Goal: Task Accomplishment & Management: Manage account settings

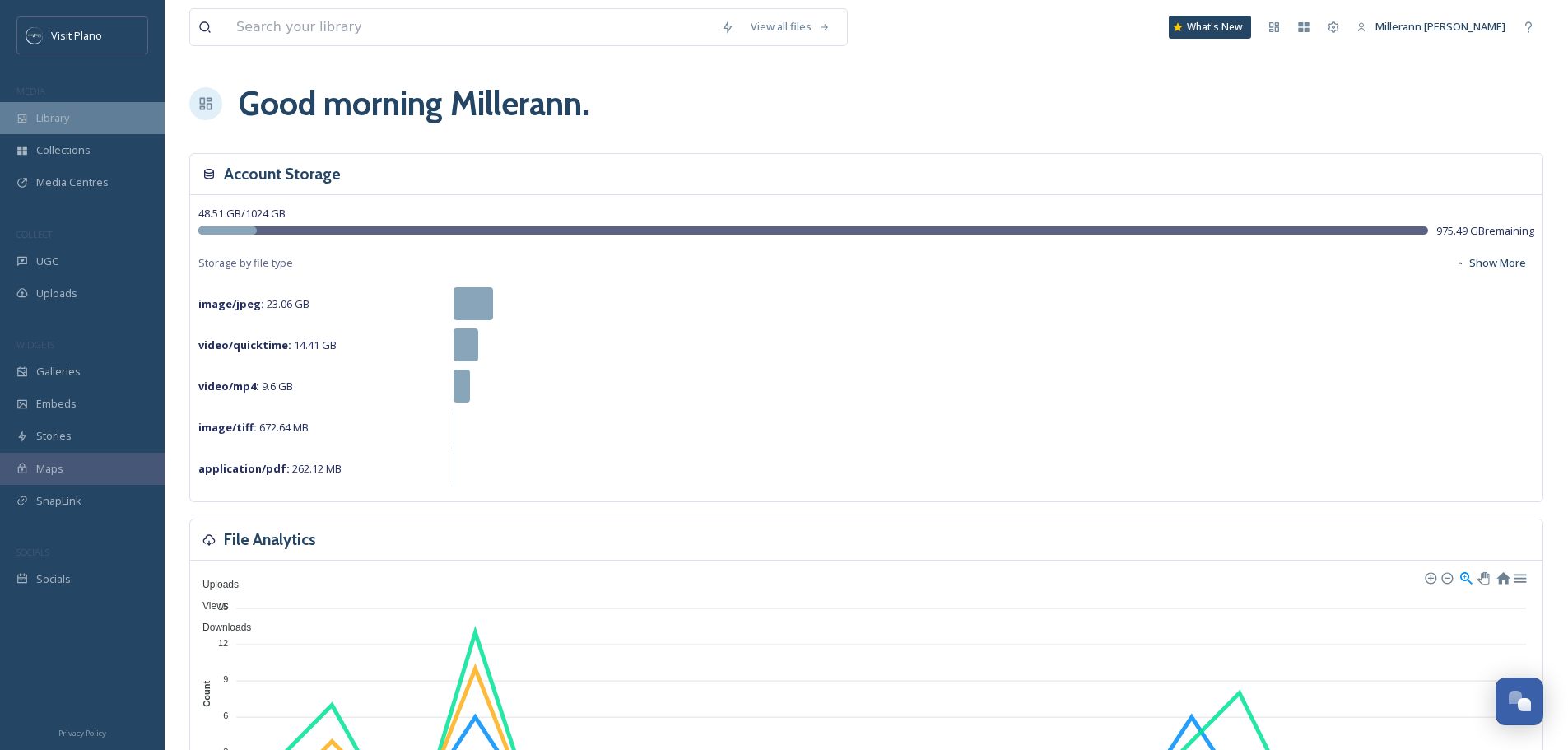
click at [70, 109] on div "Library" at bounding box center [82, 118] width 164 height 32
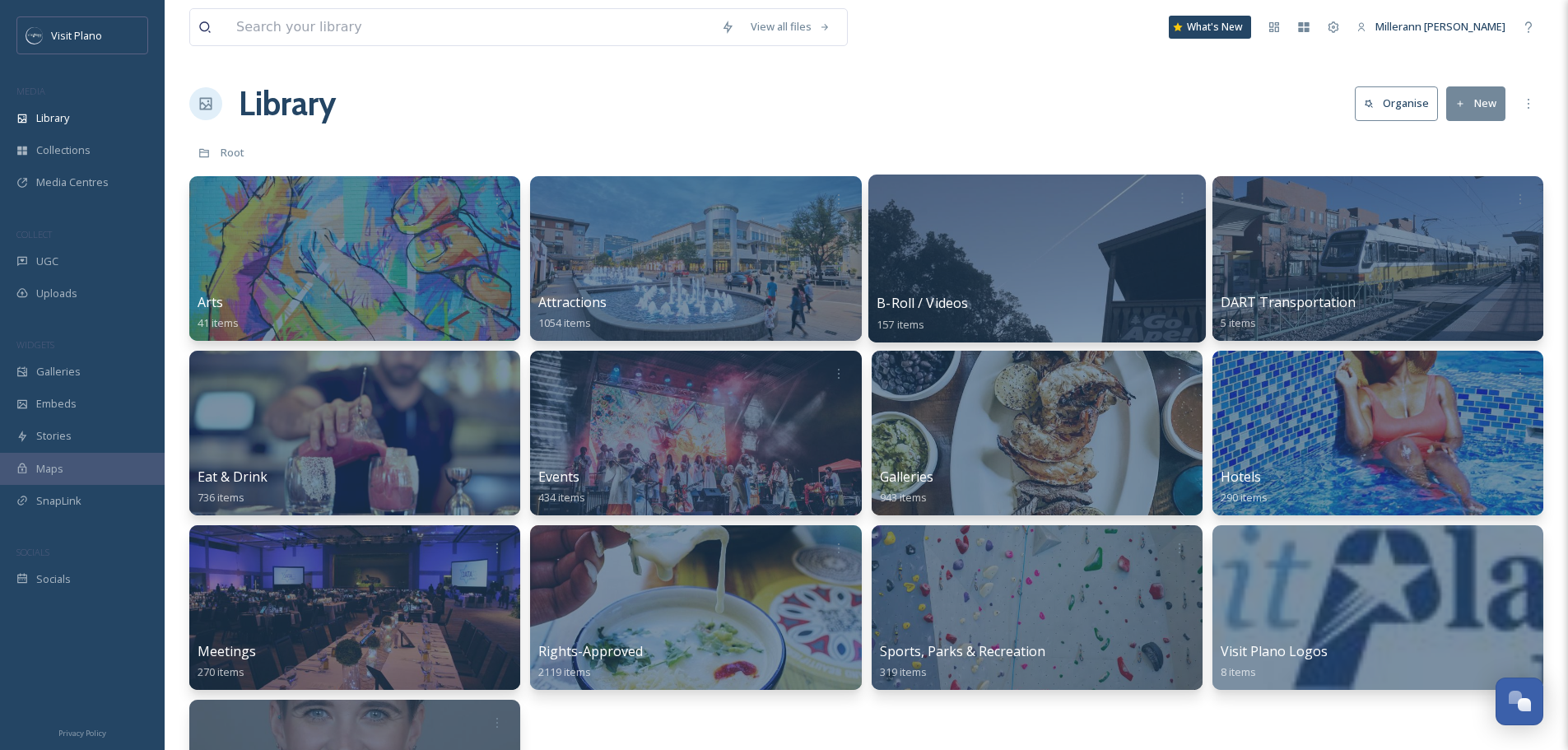
click at [924, 319] on span "157 items" at bounding box center [901, 323] width 48 height 14
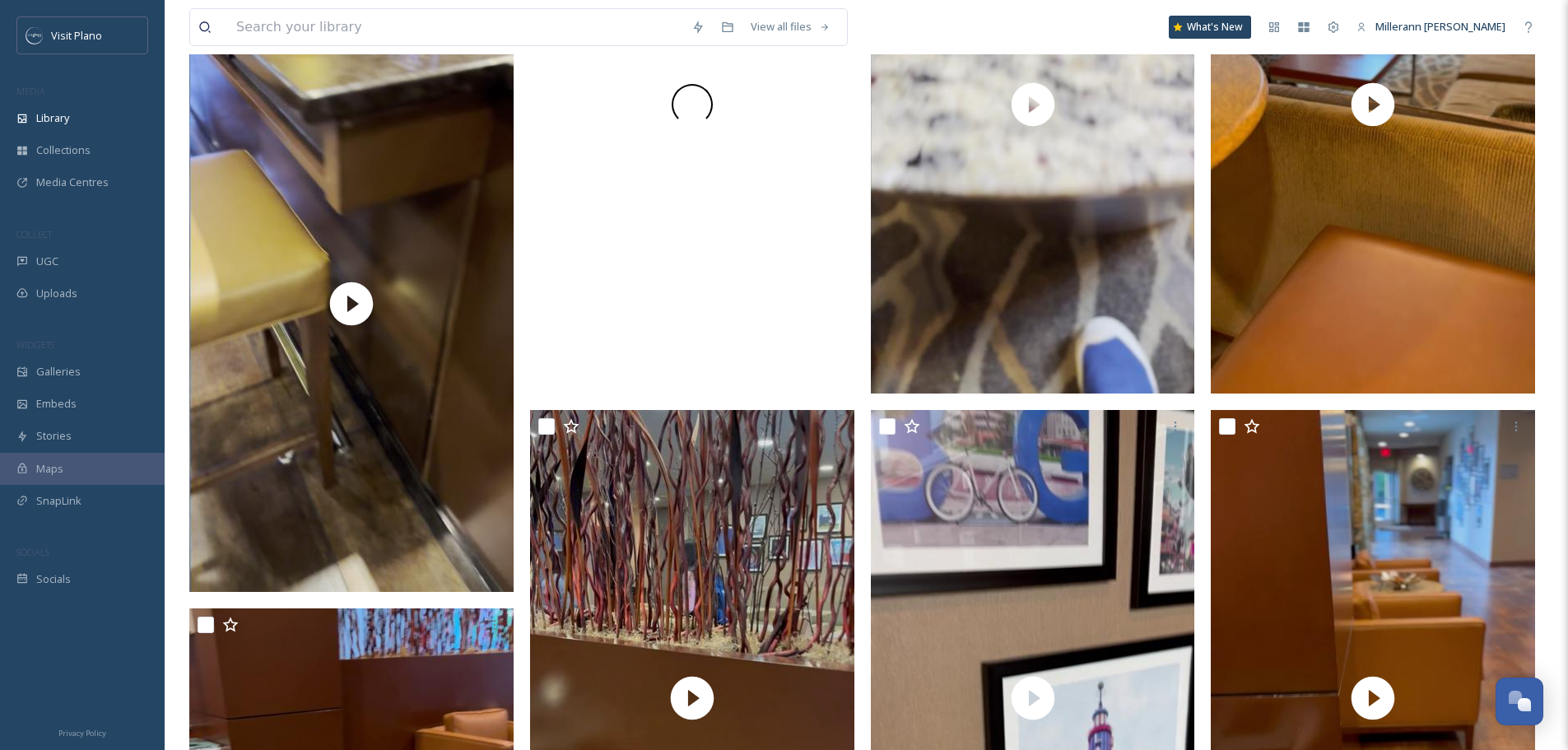
scroll to position [395, 0]
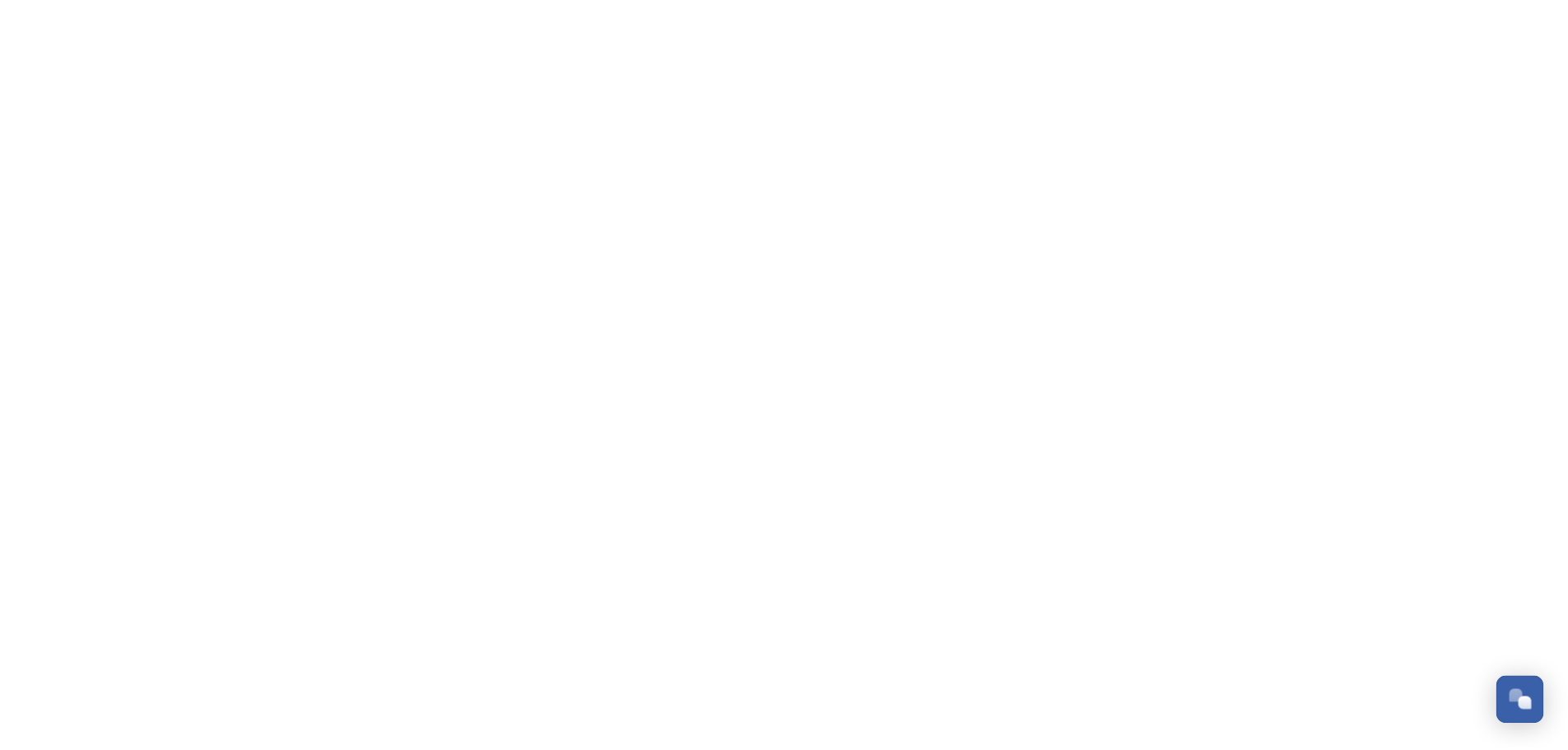
scroll to position [410, 0]
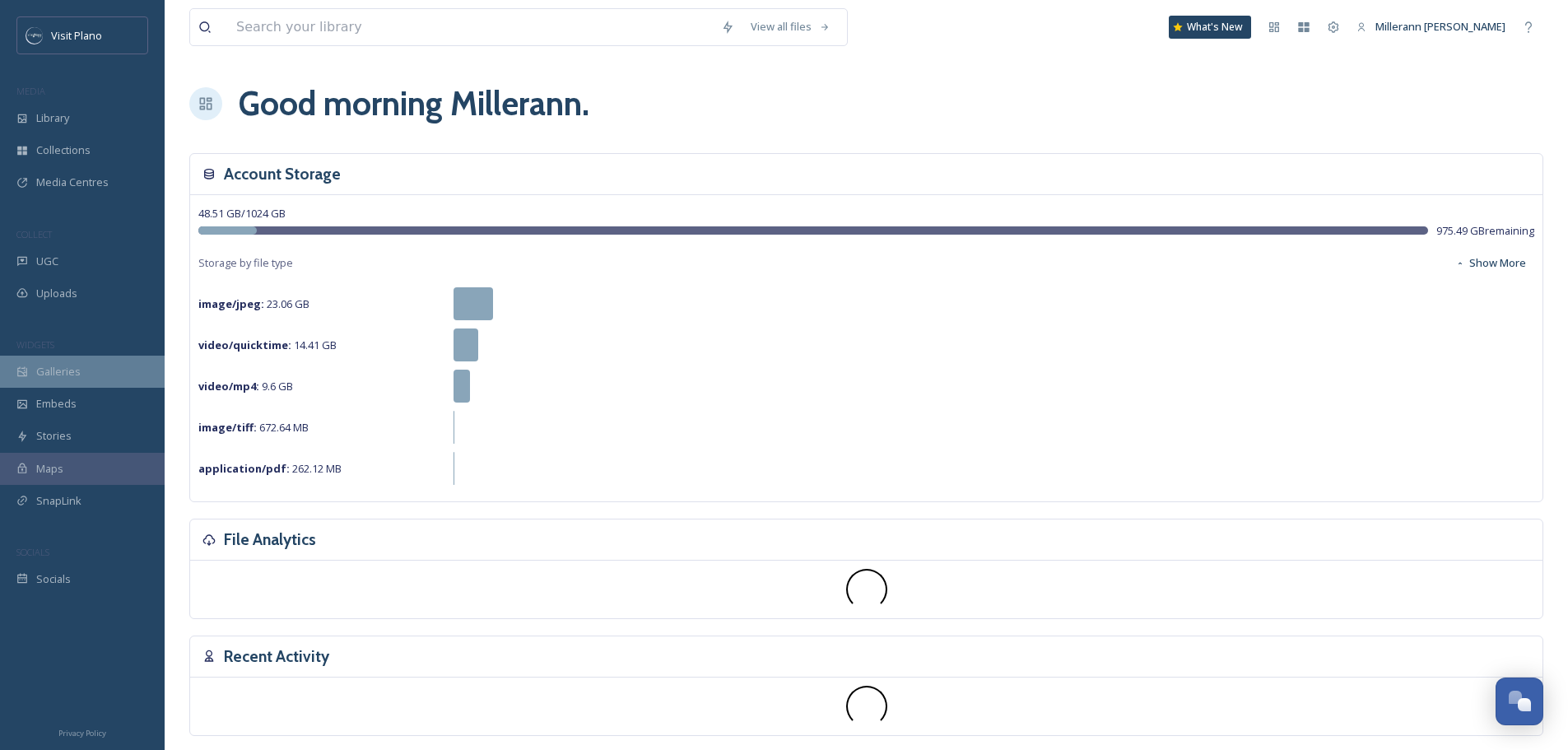
click at [58, 368] on span "Galleries" at bounding box center [59, 371] width 44 height 15
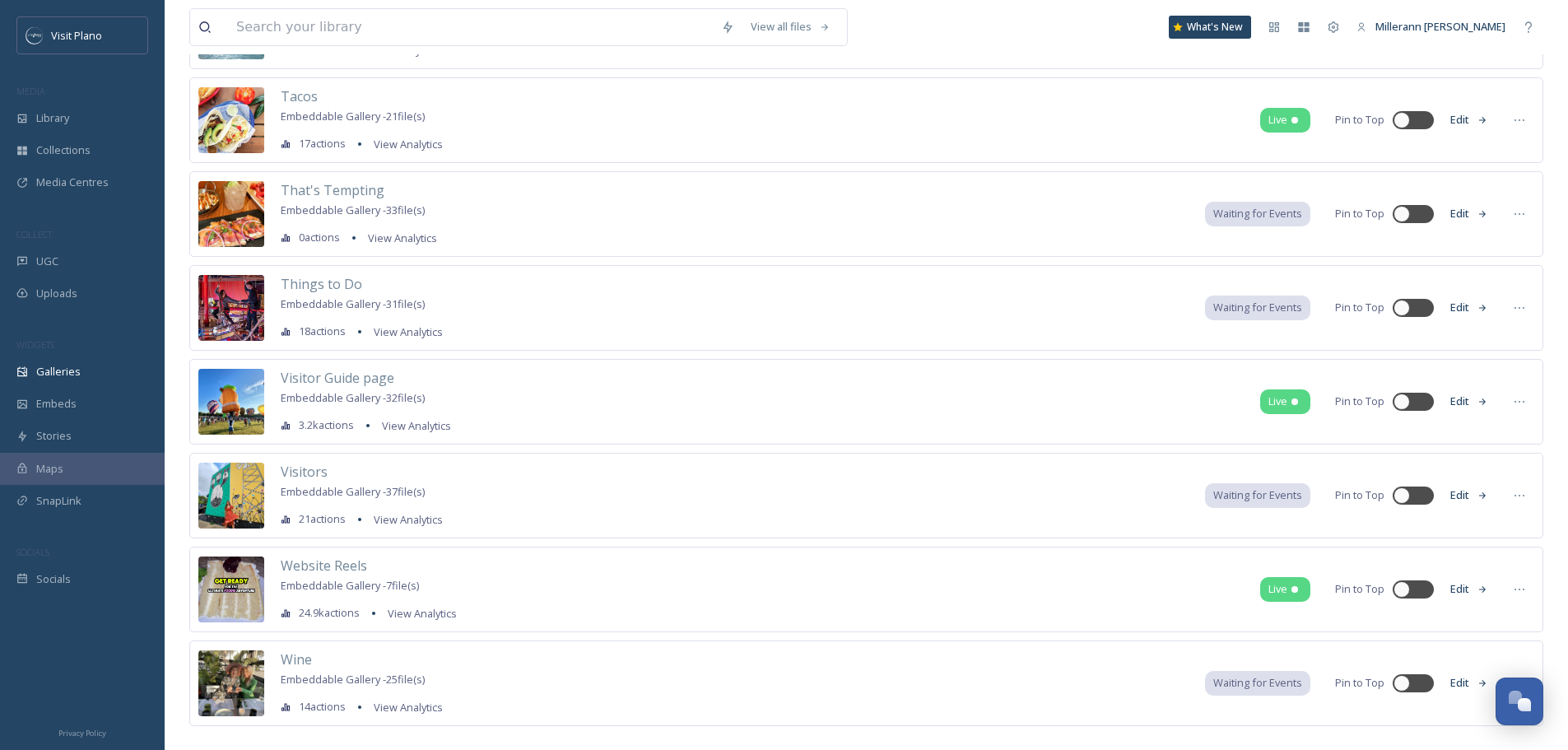
scroll to position [5434, 0]
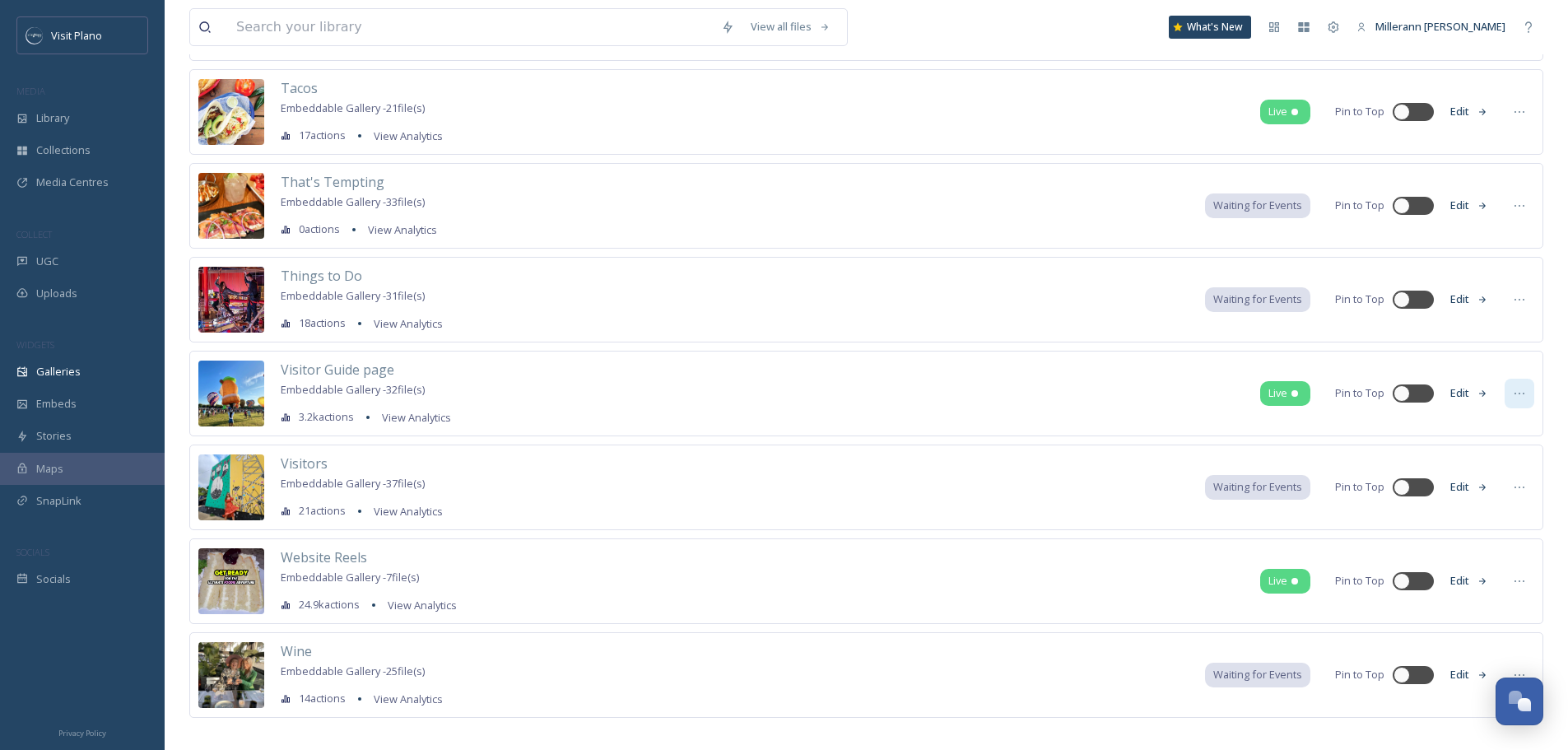
click at [1524, 393] on icon at bounding box center [1519, 393] width 10 height 2
click at [1494, 432] on span "Edit Gallery" at bounding box center [1479, 429] width 55 height 15
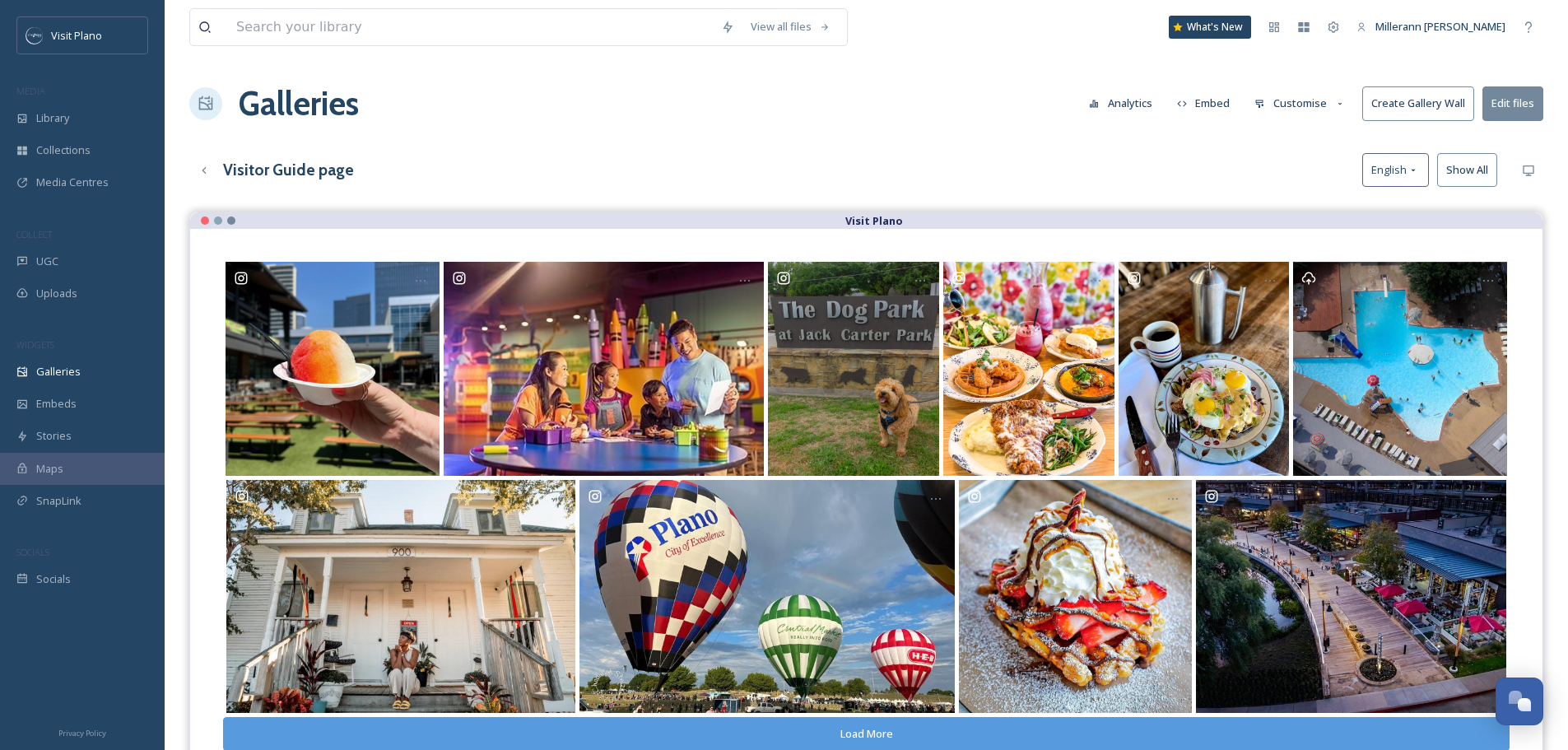
click at [1324, 105] on button "Customise" at bounding box center [1300, 104] width 108 height 32
click at [1110, 146] on div "View all files What's New Millerann Moya Galleries Analytics Embed Customise La…" at bounding box center [866, 493] width 1404 height 987
click at [72, 376] on span "Galleries" at bounding box center [59, 371] width 44 height 15
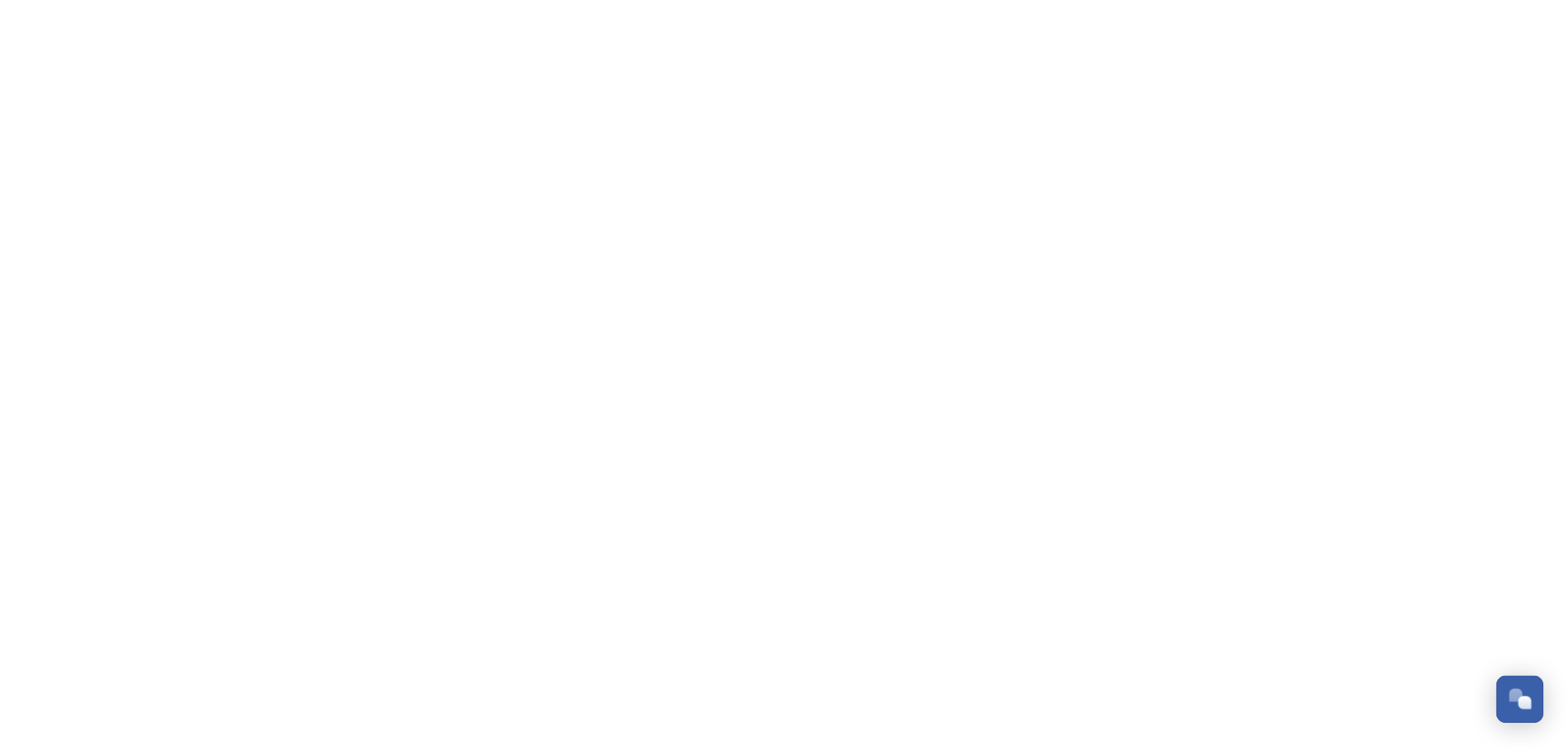
scroll to position [410, 0]
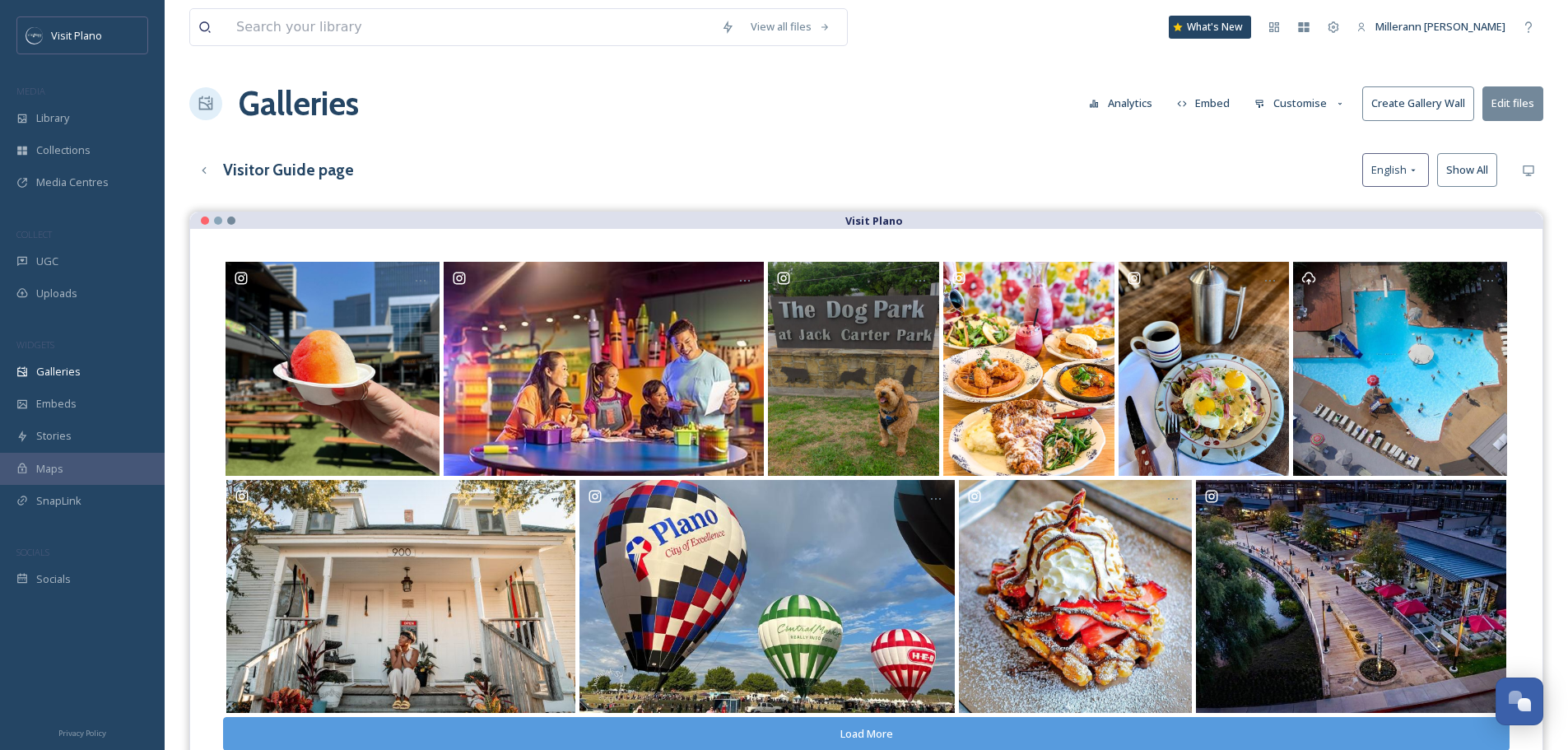
click at [1324, 104] on button "Customise" at bounding box center [1300, 104] width 108 height 32
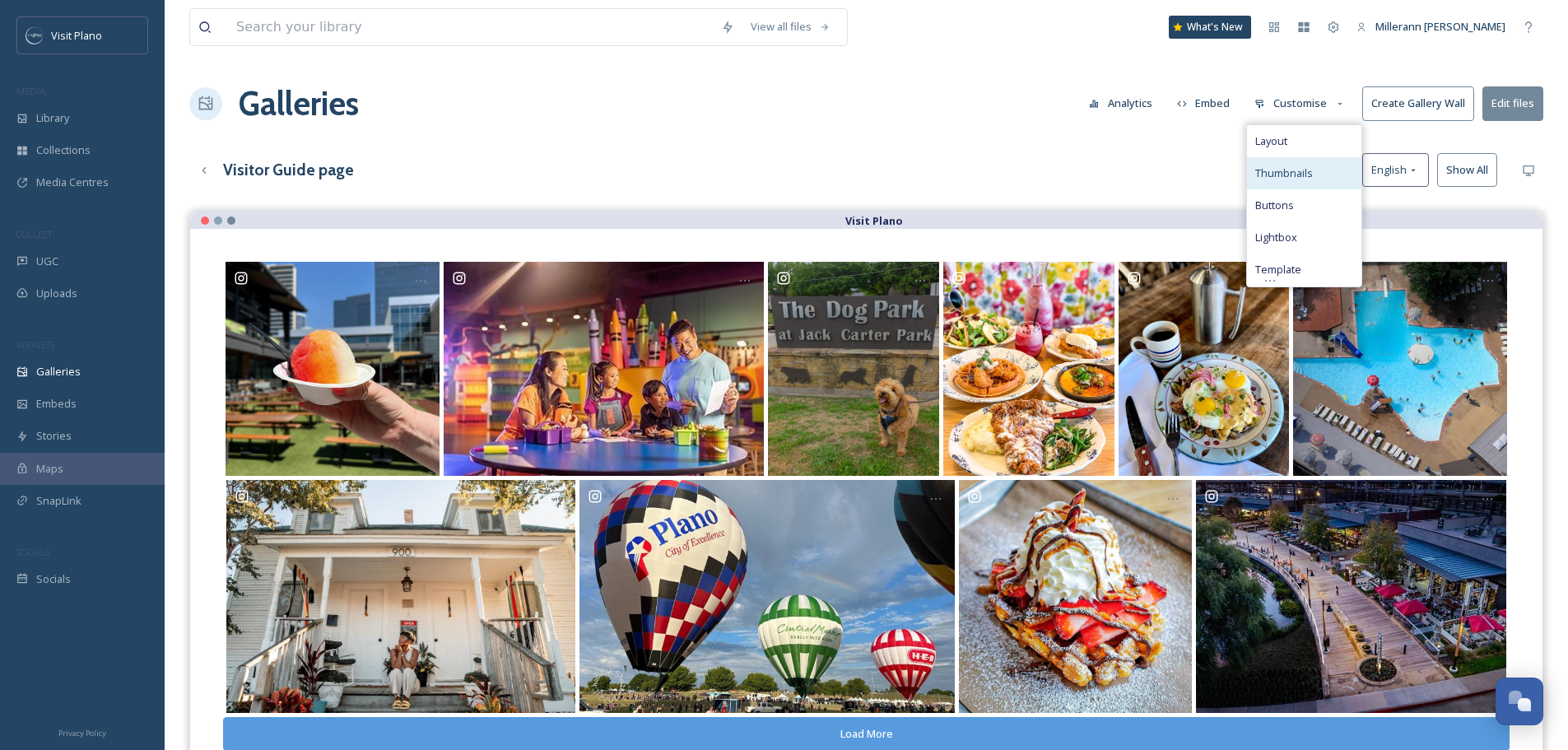
click at [1314, 175] on div "Thumbnails" at bounding box center [1304, 174] width 114 height 32
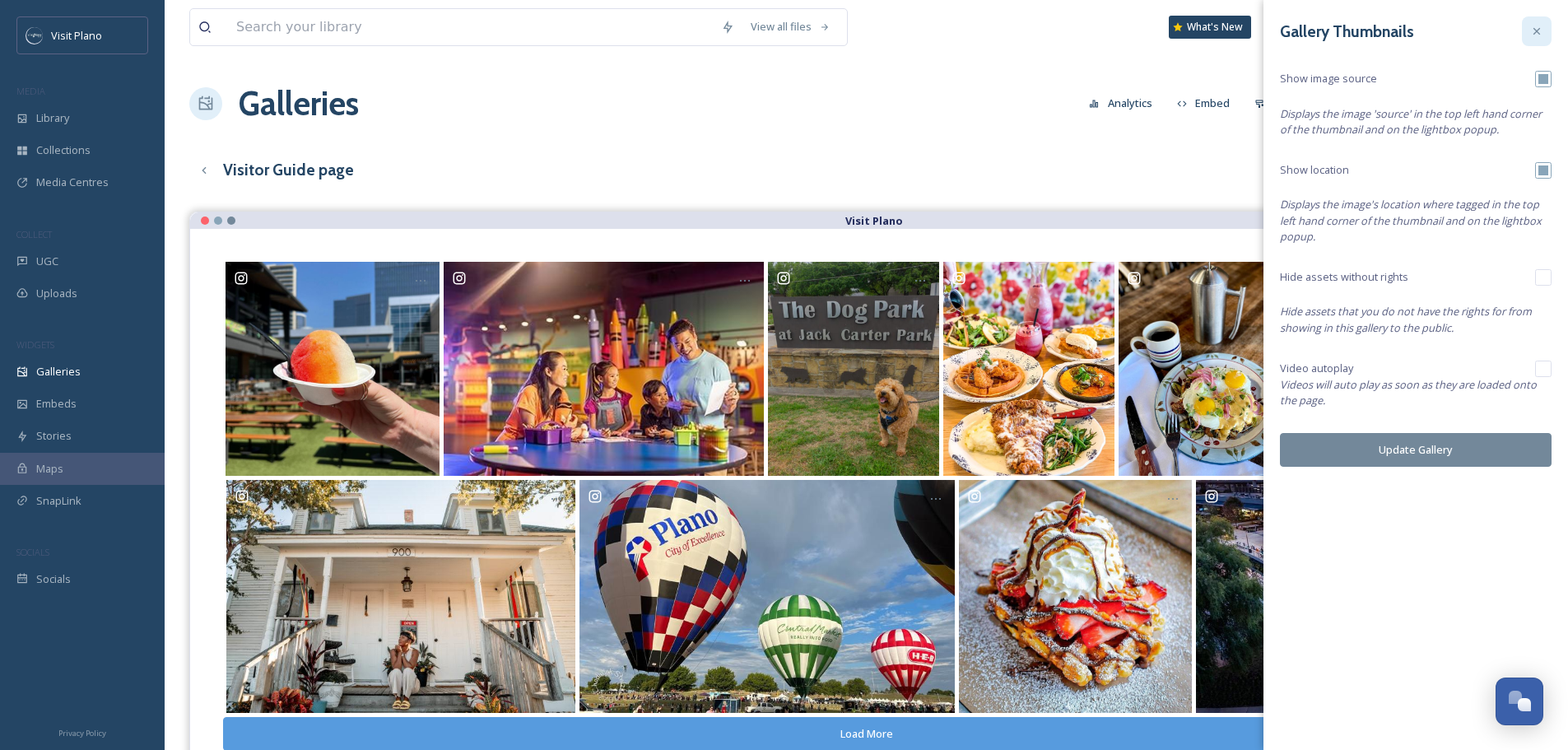
click at [1539, 27] on icon at bounding box center [1537, 31] width 13 height 13
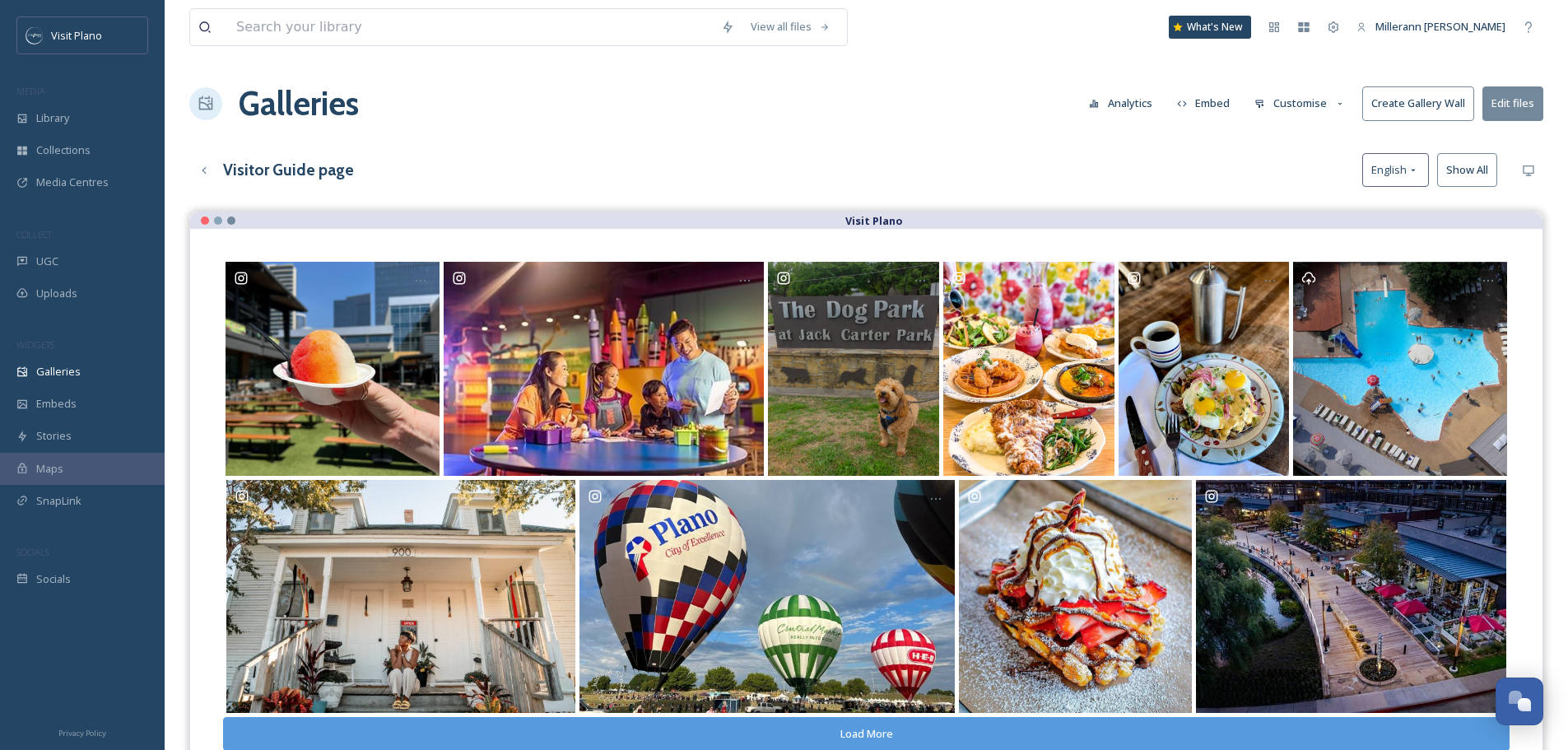
click at [1313, 104] on button "Customise" at bounding box center [1300, 104] width 108 height 32
click at [1305, 239] on div "Lightbox" at bounding box center [1304, 238] width 114 height 32
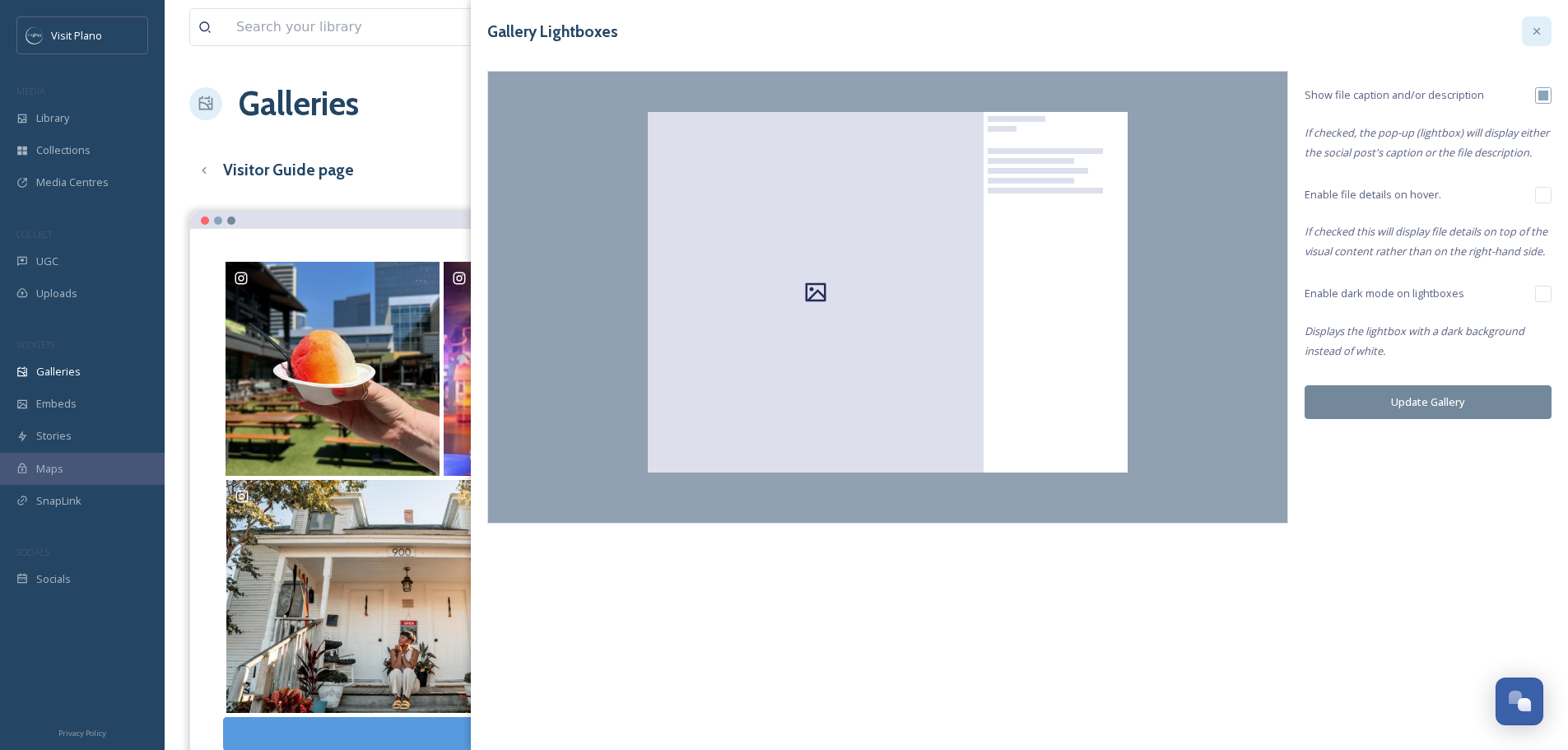
click at [1540, 27] on icon at bounding box center [1537, 31] width 13 height 13
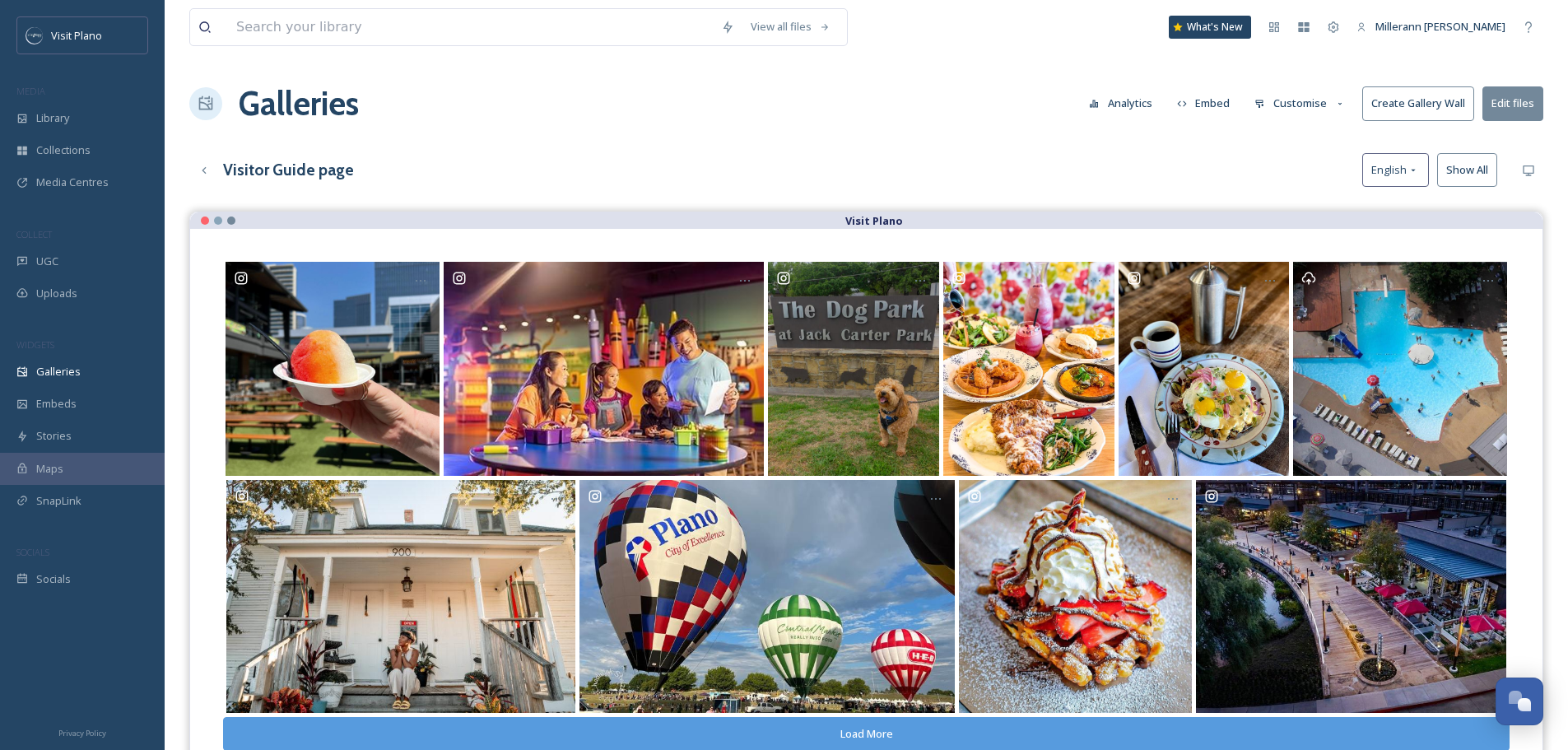
click at [1502, 104] on button "Edit files" at bounding box center [1514, 104] width 61 height 34
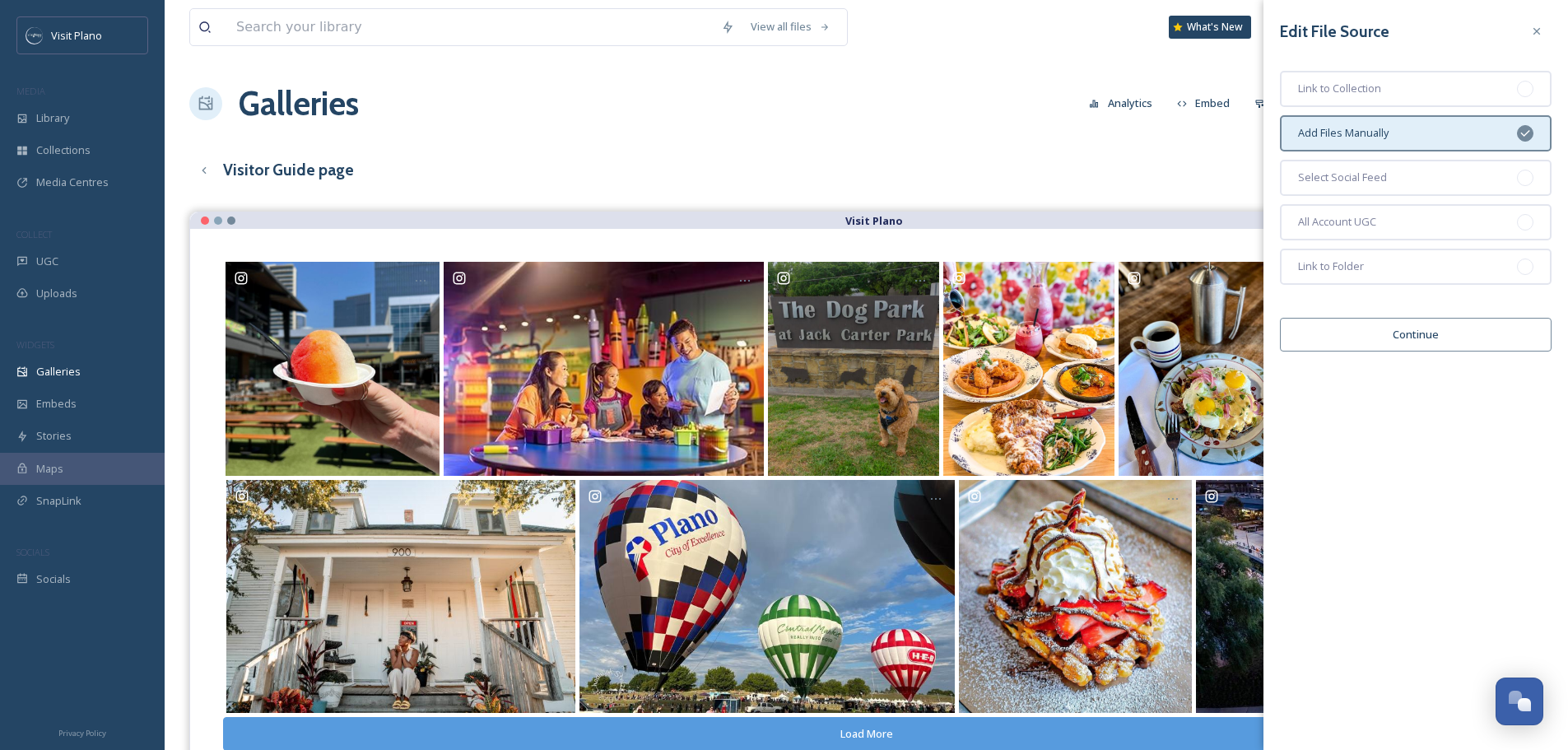
click at [1061, 148] on div "View all files What's New Millerann [PERSON_NAME] Galleries Analytics Embed Cus…" at bounding box center [866, 493] width 1404 height 987
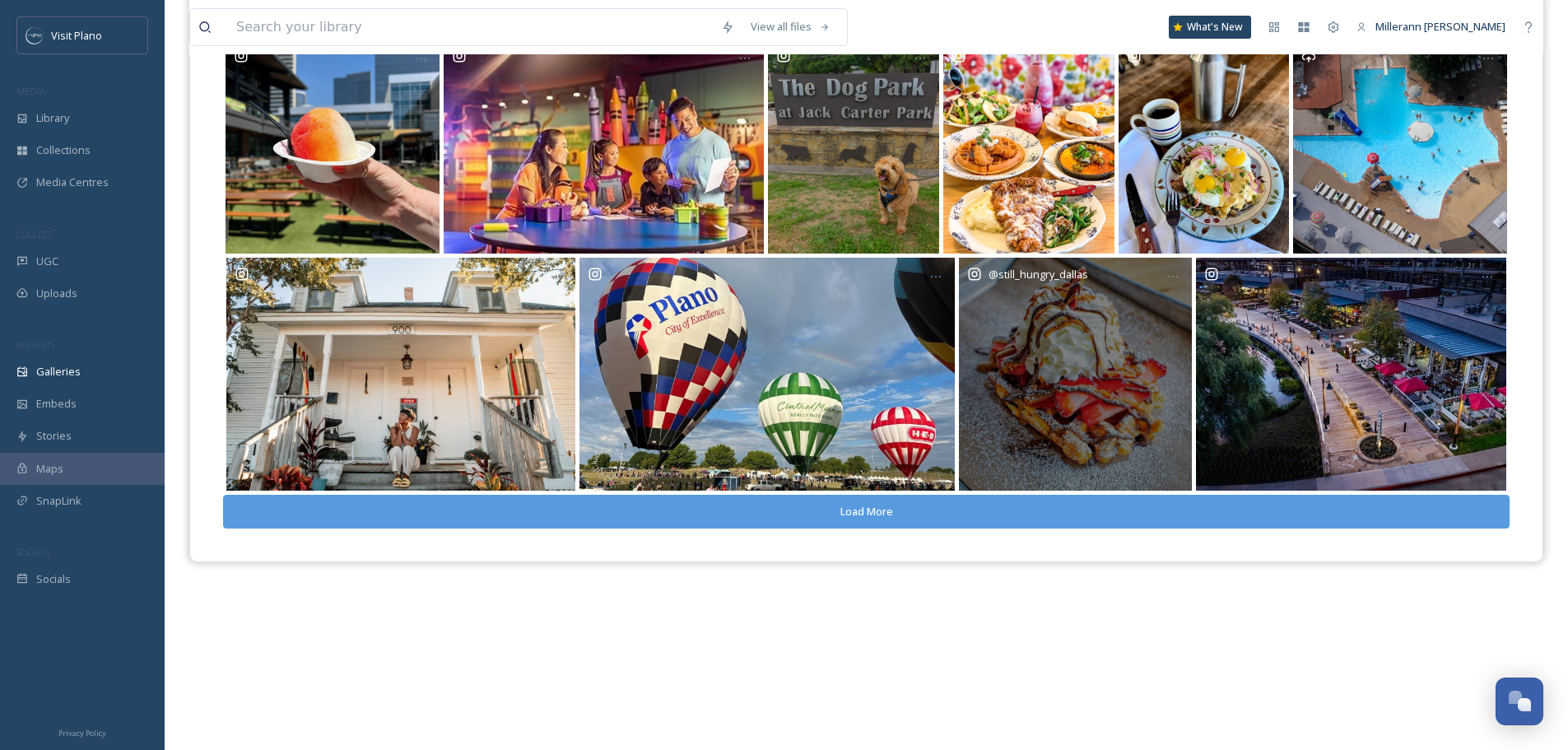
scroll to position [237, 0]
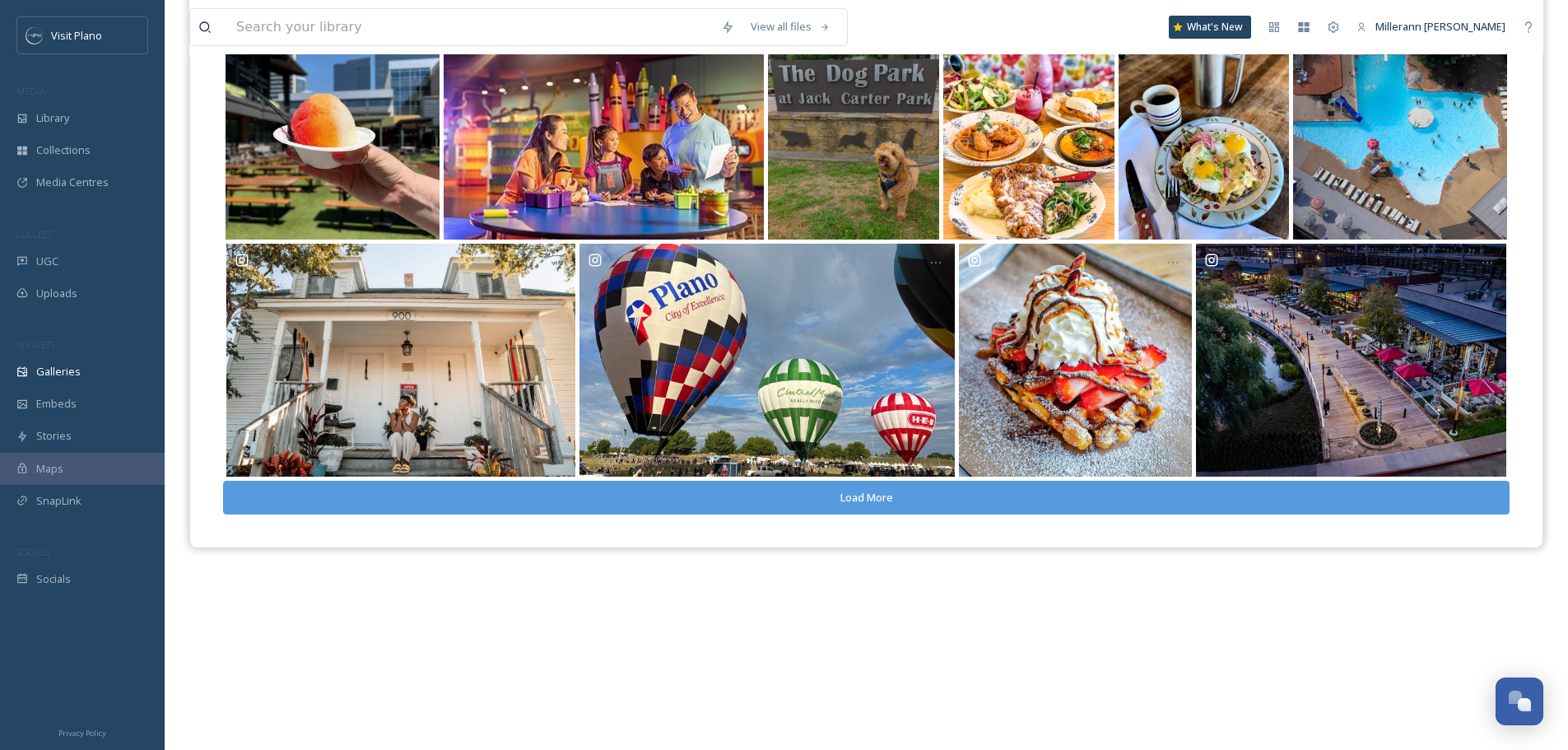
click at [1072, 485] on button "Load More" at bounding box center [867, 498] width 1287 height 34
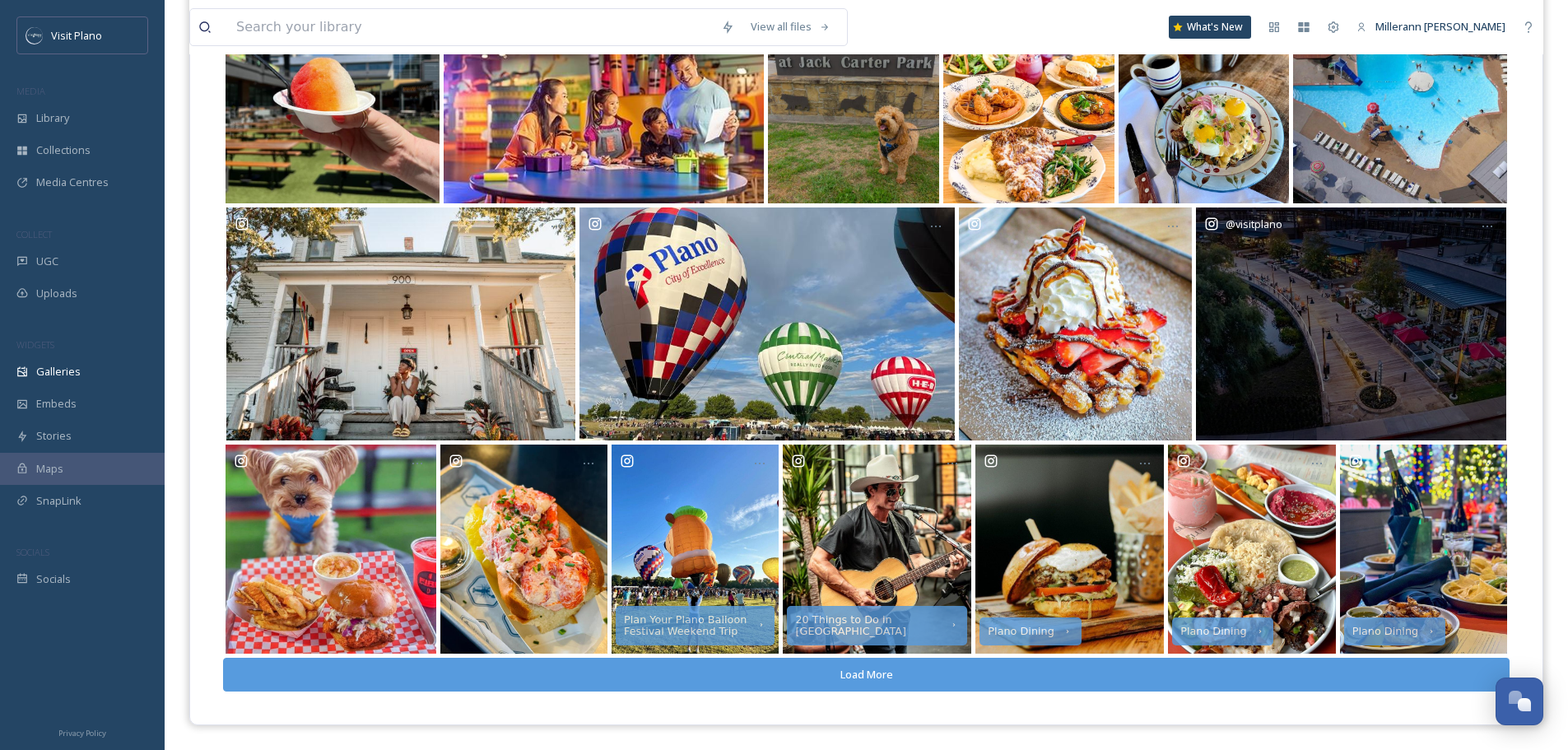
scroll to position [0, 0]
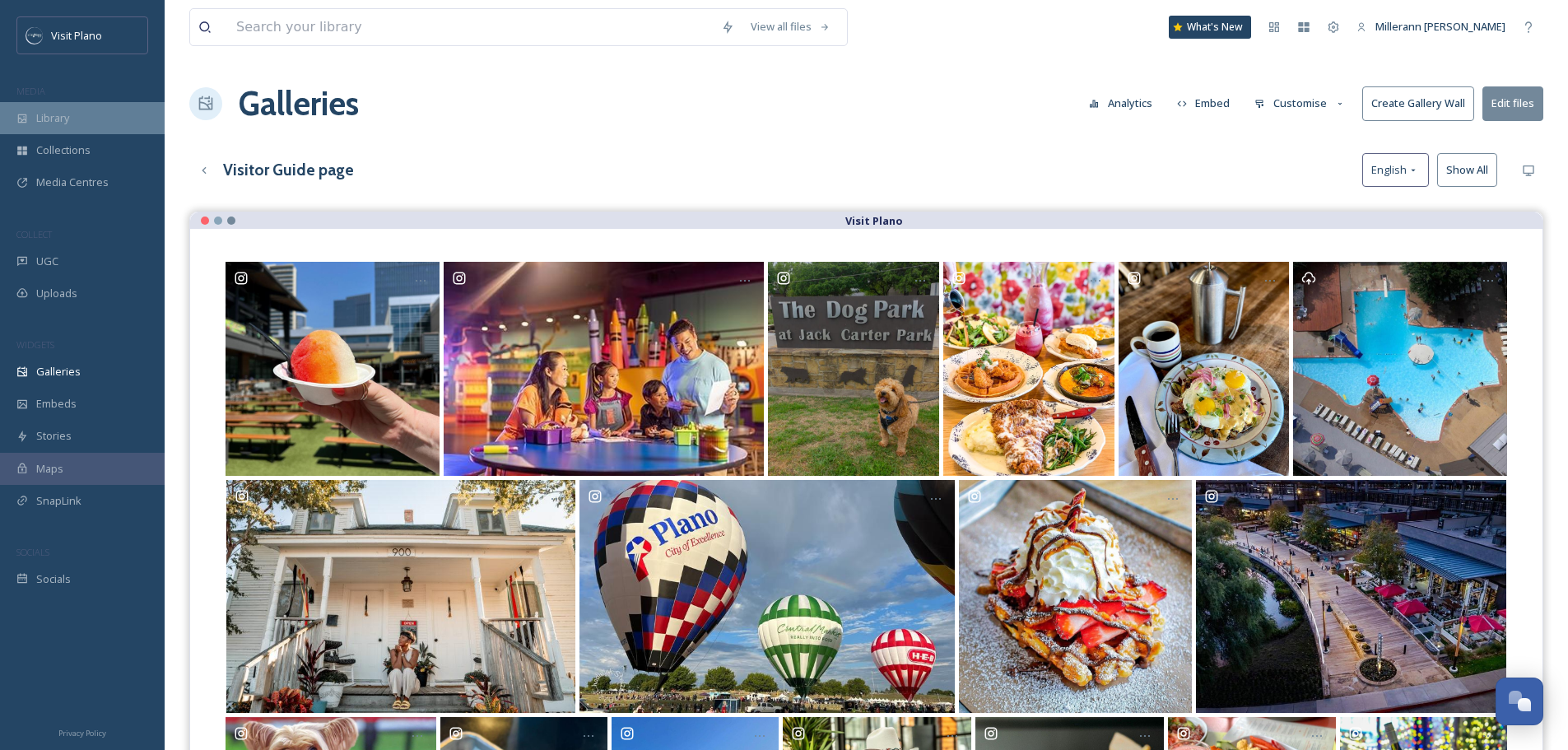
click at [51, 112] on span "Library" at bounding box center [53, 118] width 33 height 15
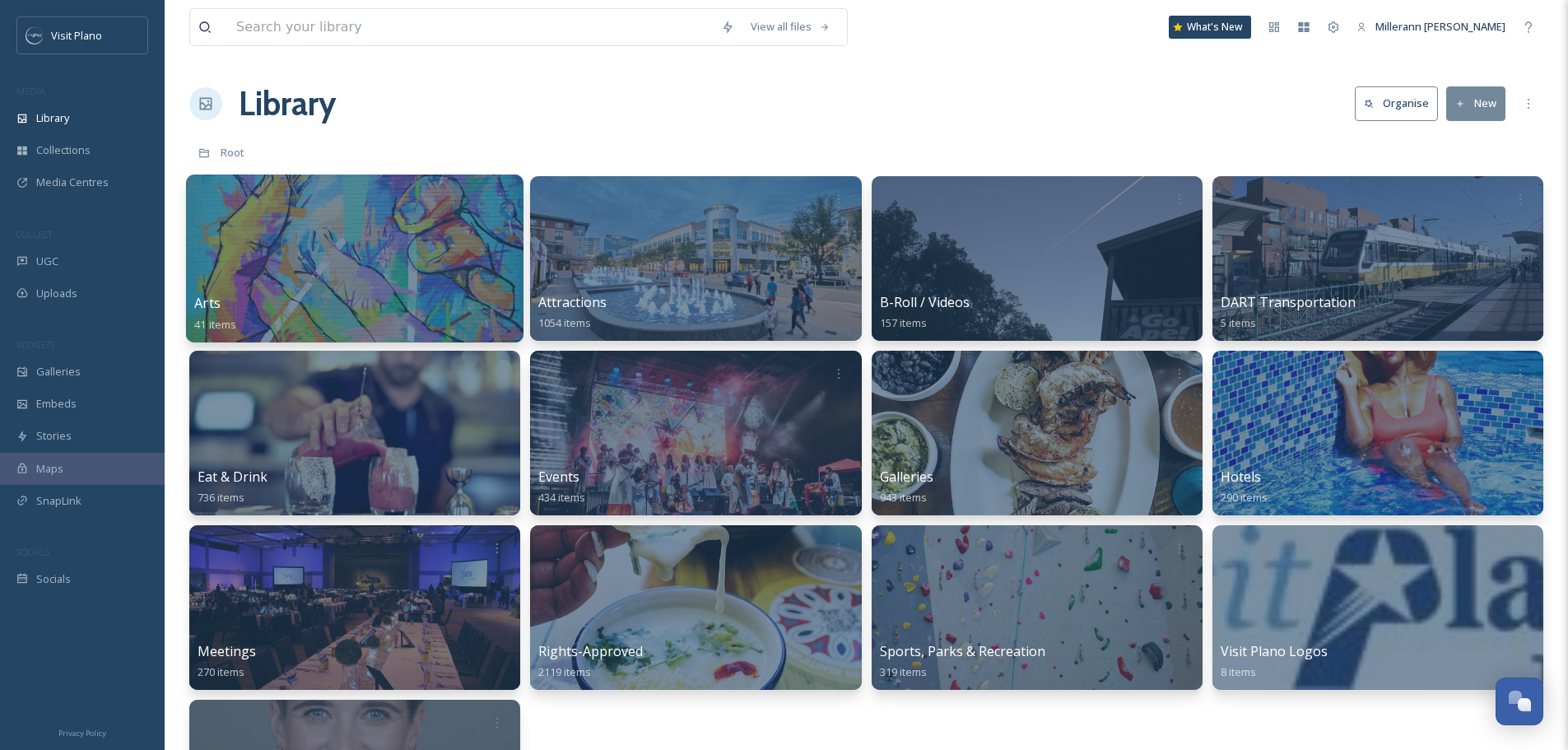
click at [341, 238] on div at bounding box center [355, 258] width 338 height 168
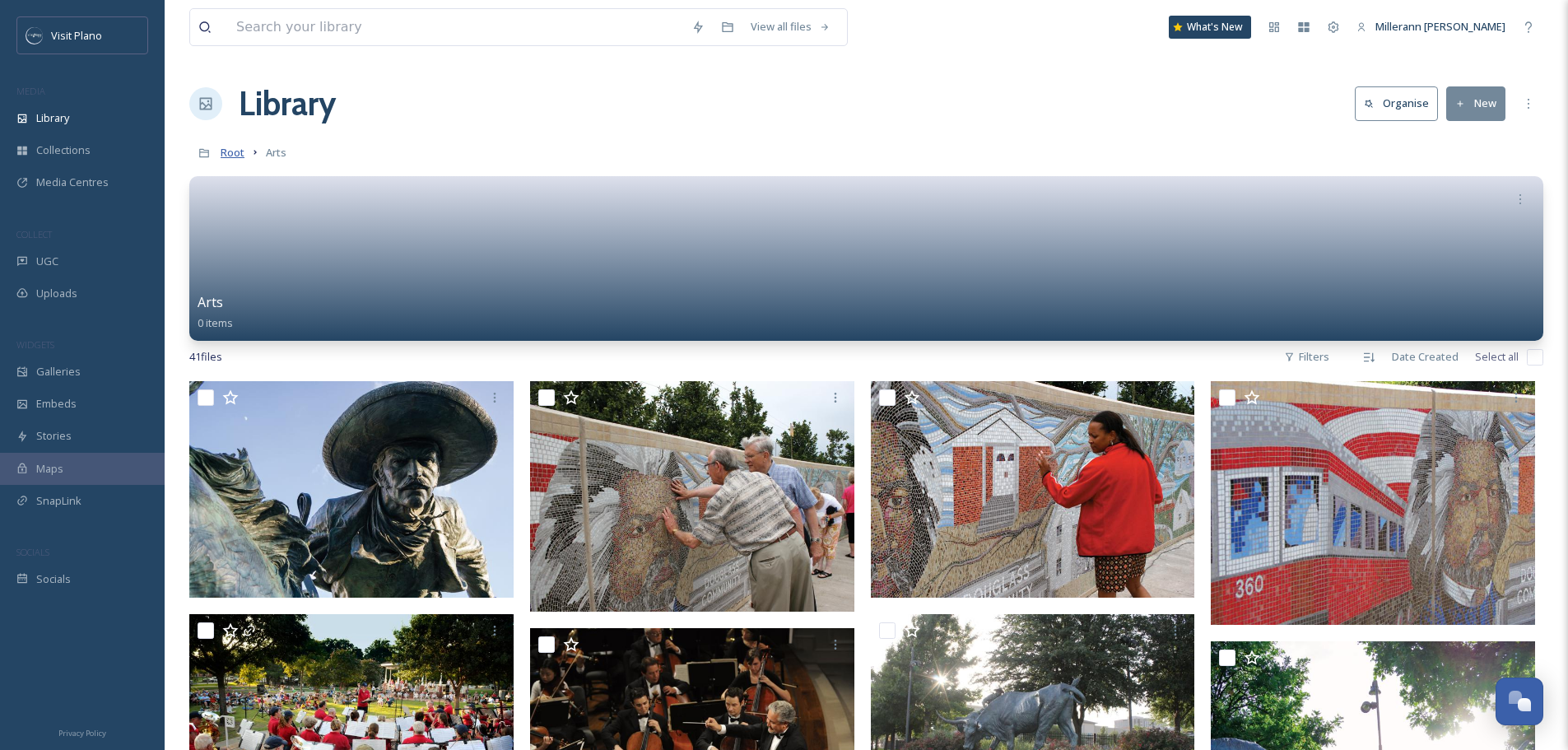
click at [236, 154] on span "Root" at bounding box center [232, 152] width 24 height 14
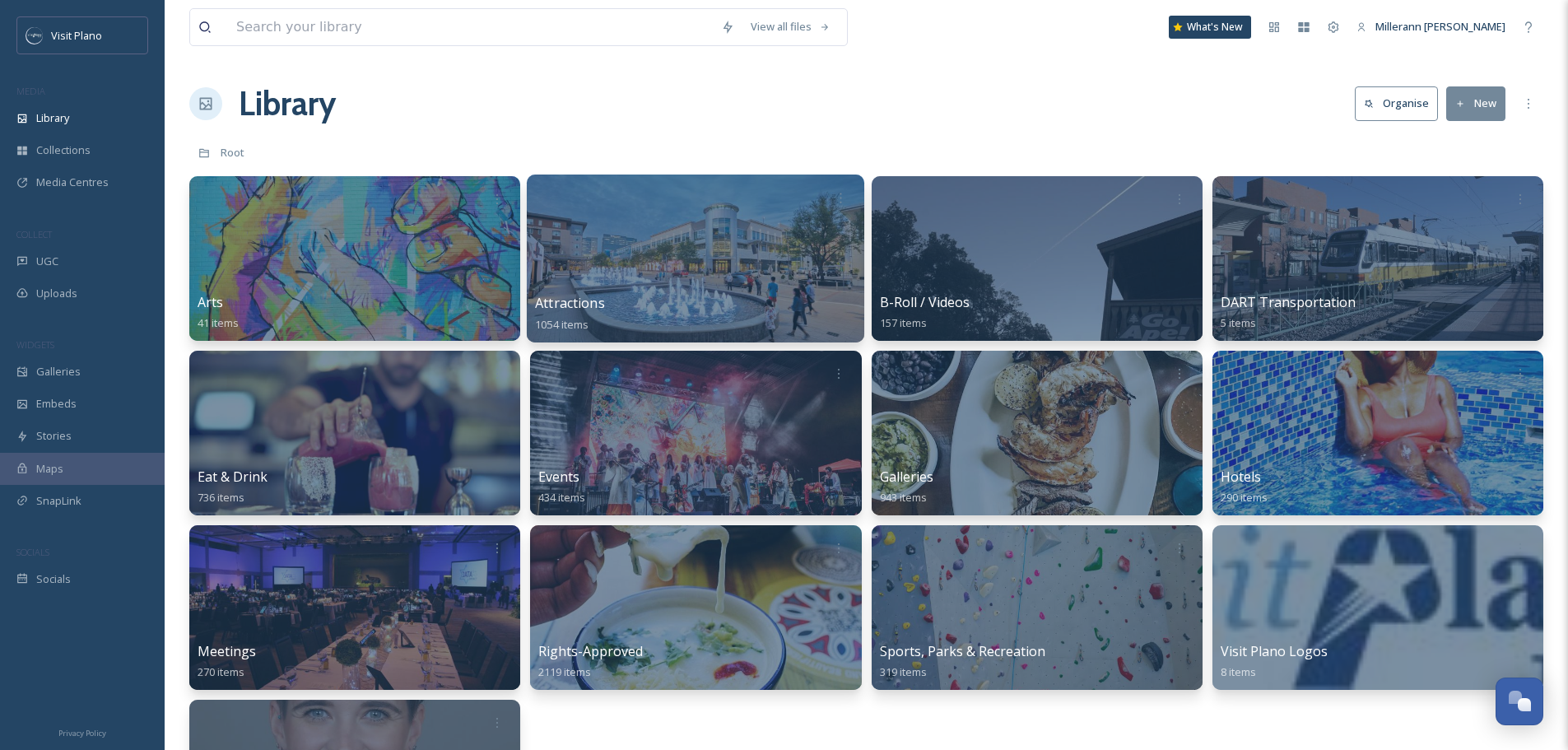
click at [644, 292] on div at bounding box center [695, 258] width 338 height 168
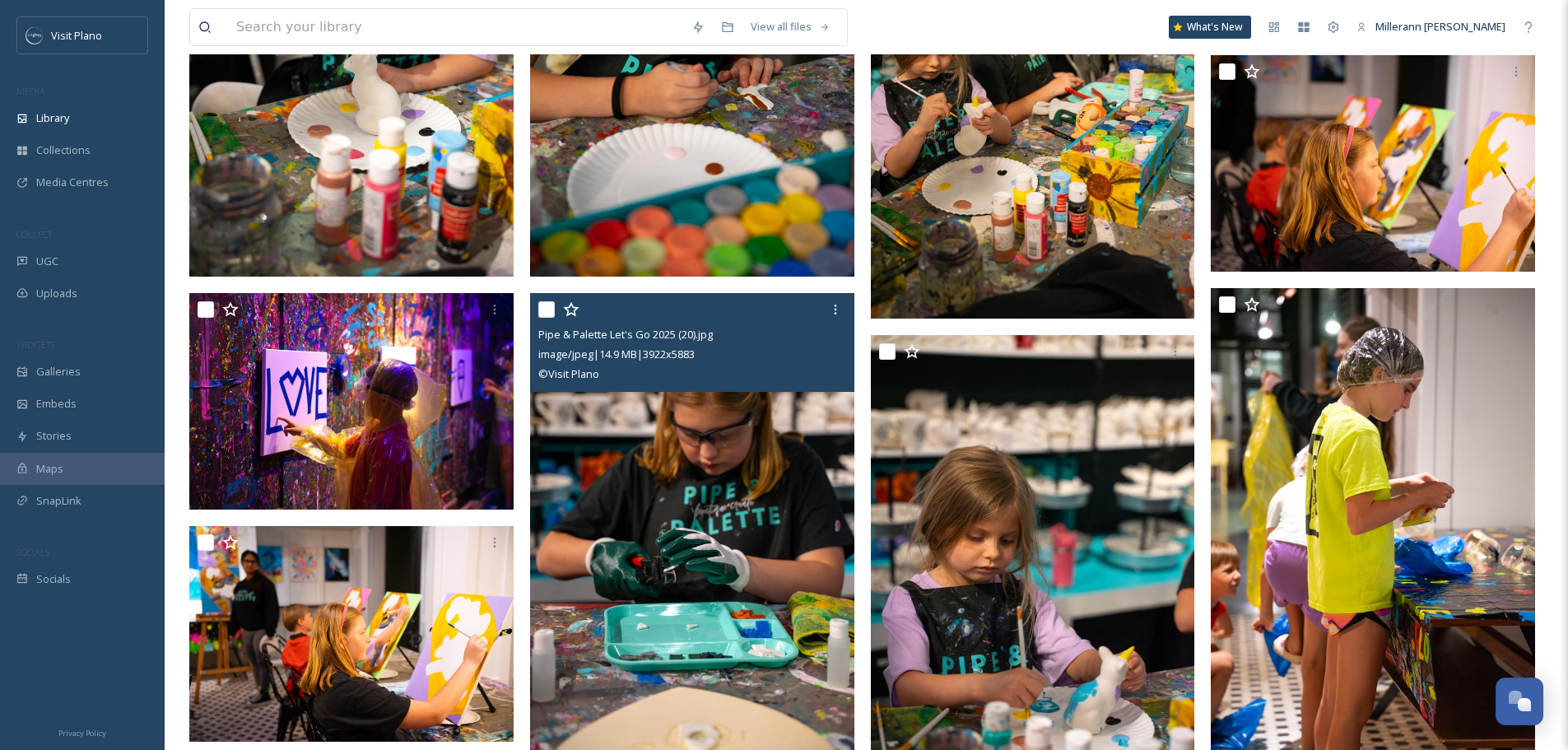
scroll to position [1646, 0]
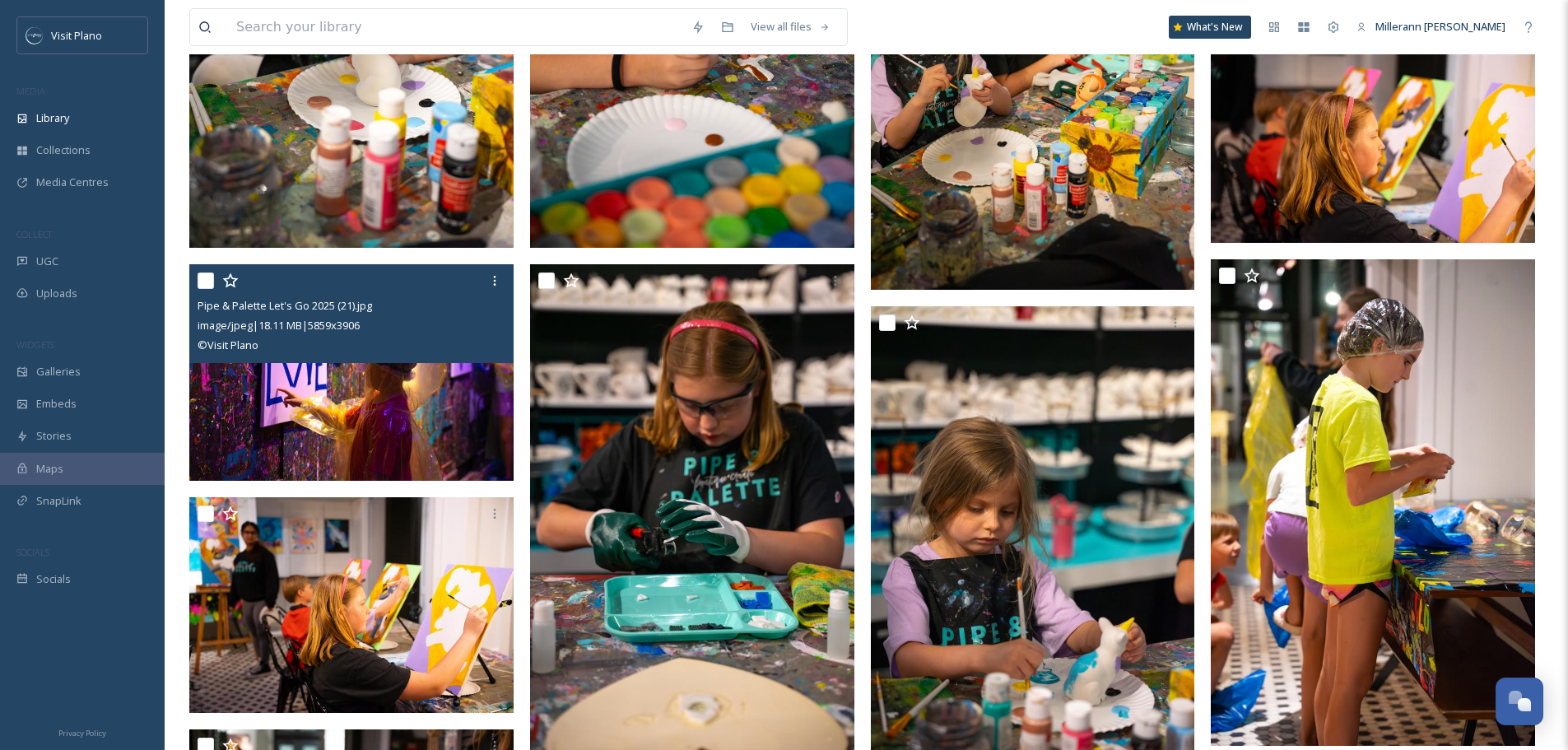
click at [203, 283] on input "checkbox" at bounding box center [205, 280] width 16 height 16
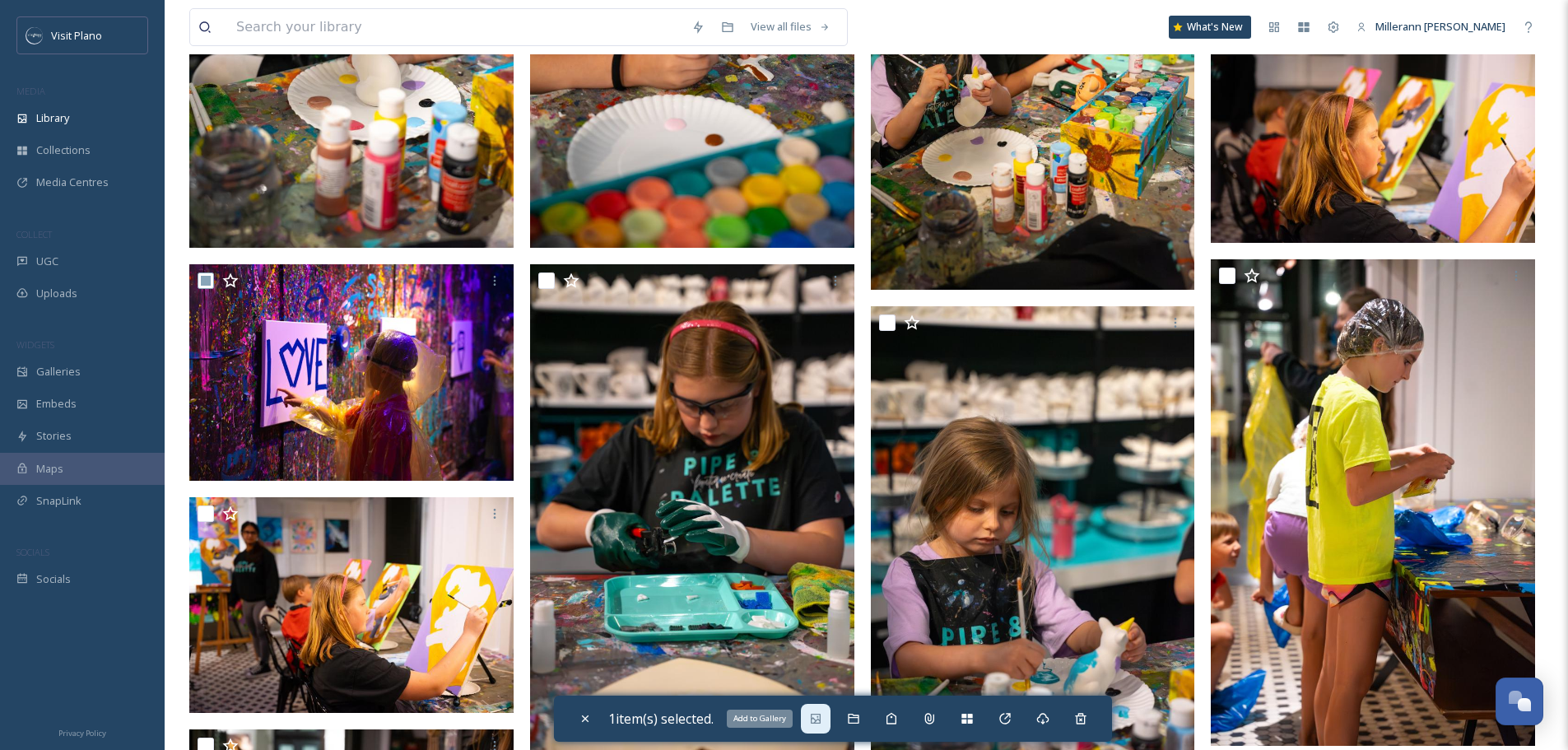
click at [827, 724] on div "Add to Gallery" at bounding box center [815, 719] width 30 height 30
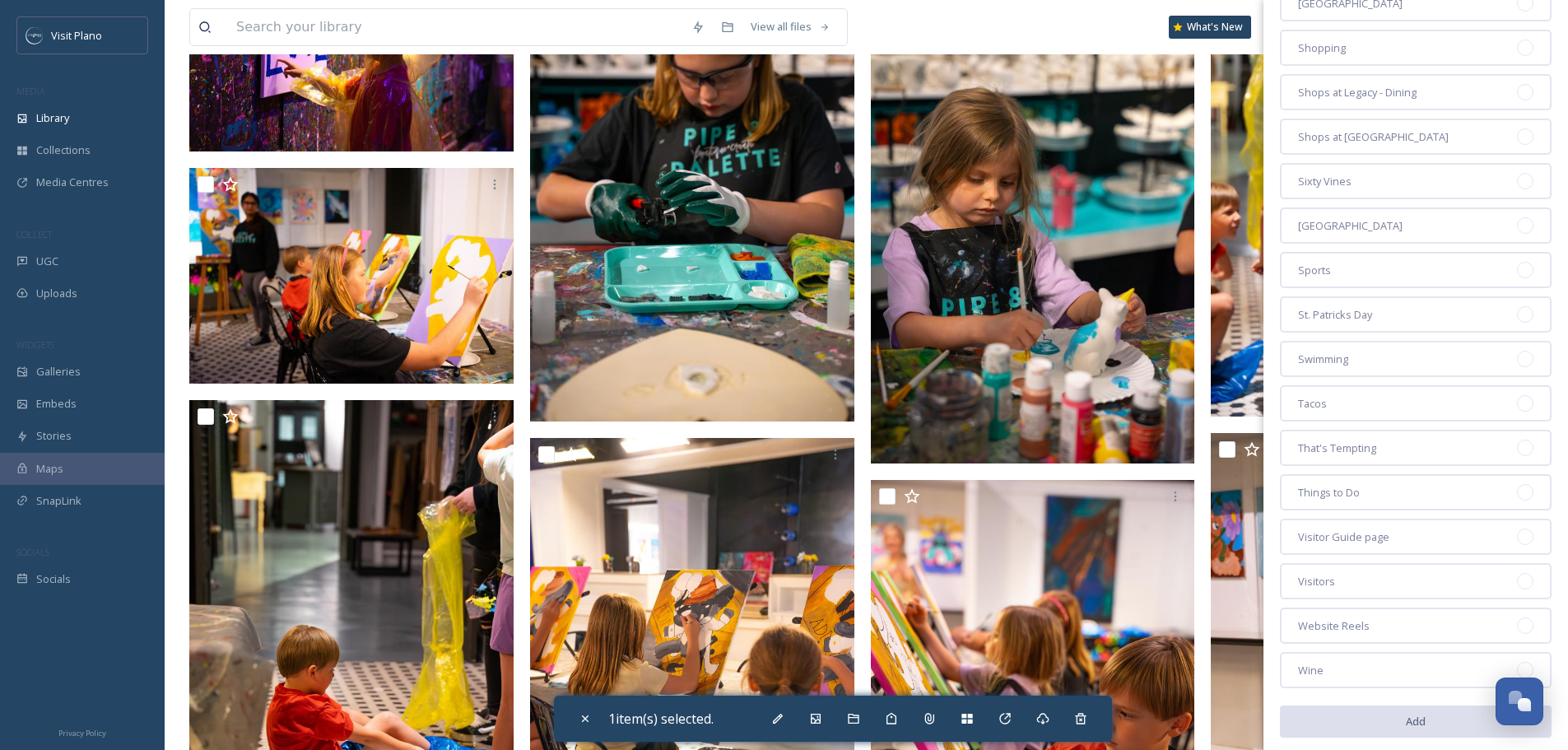
scroll to position [2311, 0]
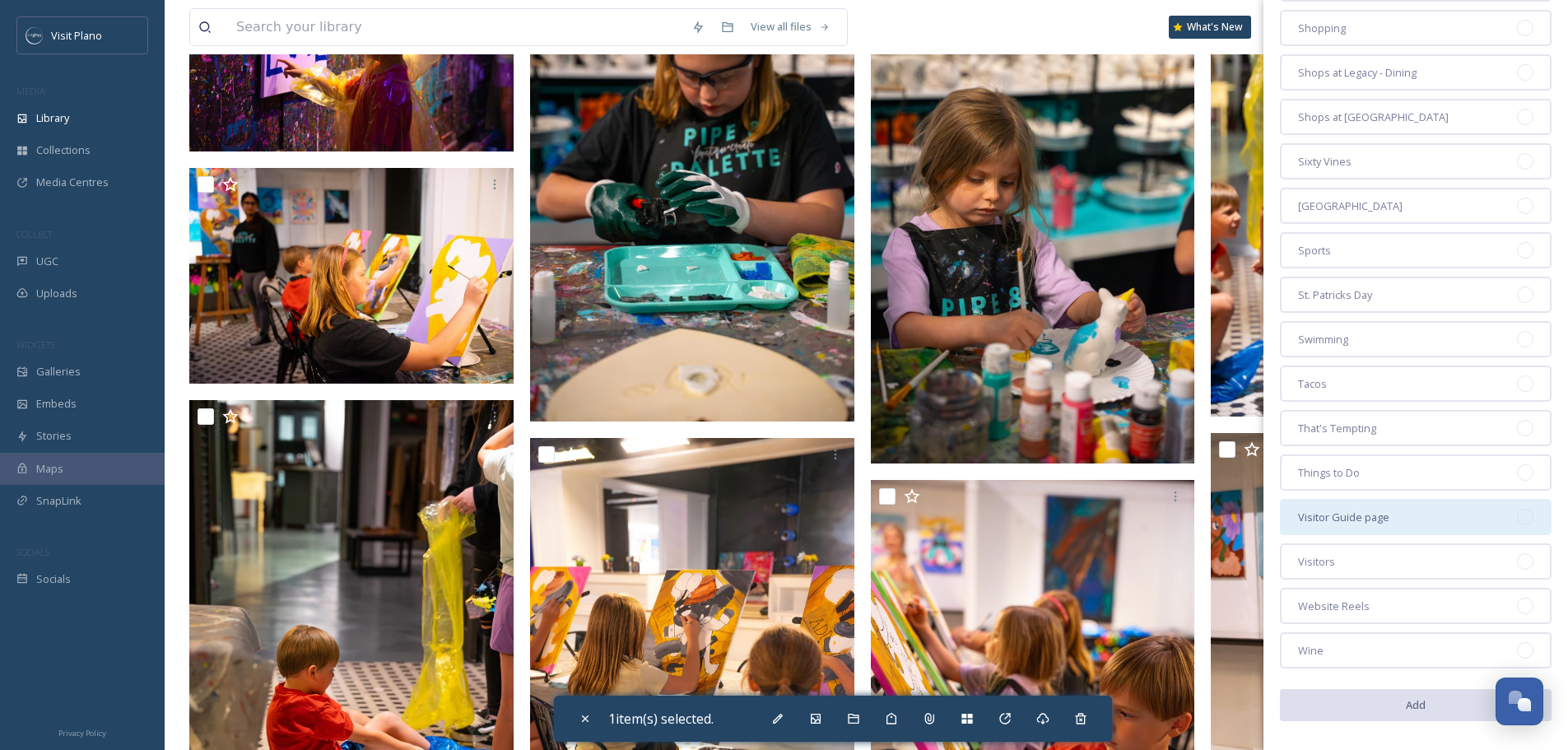
click at [1521, 521] on div "Visitor Guide page" at bounding box center [1416, 517] width 272 height 37
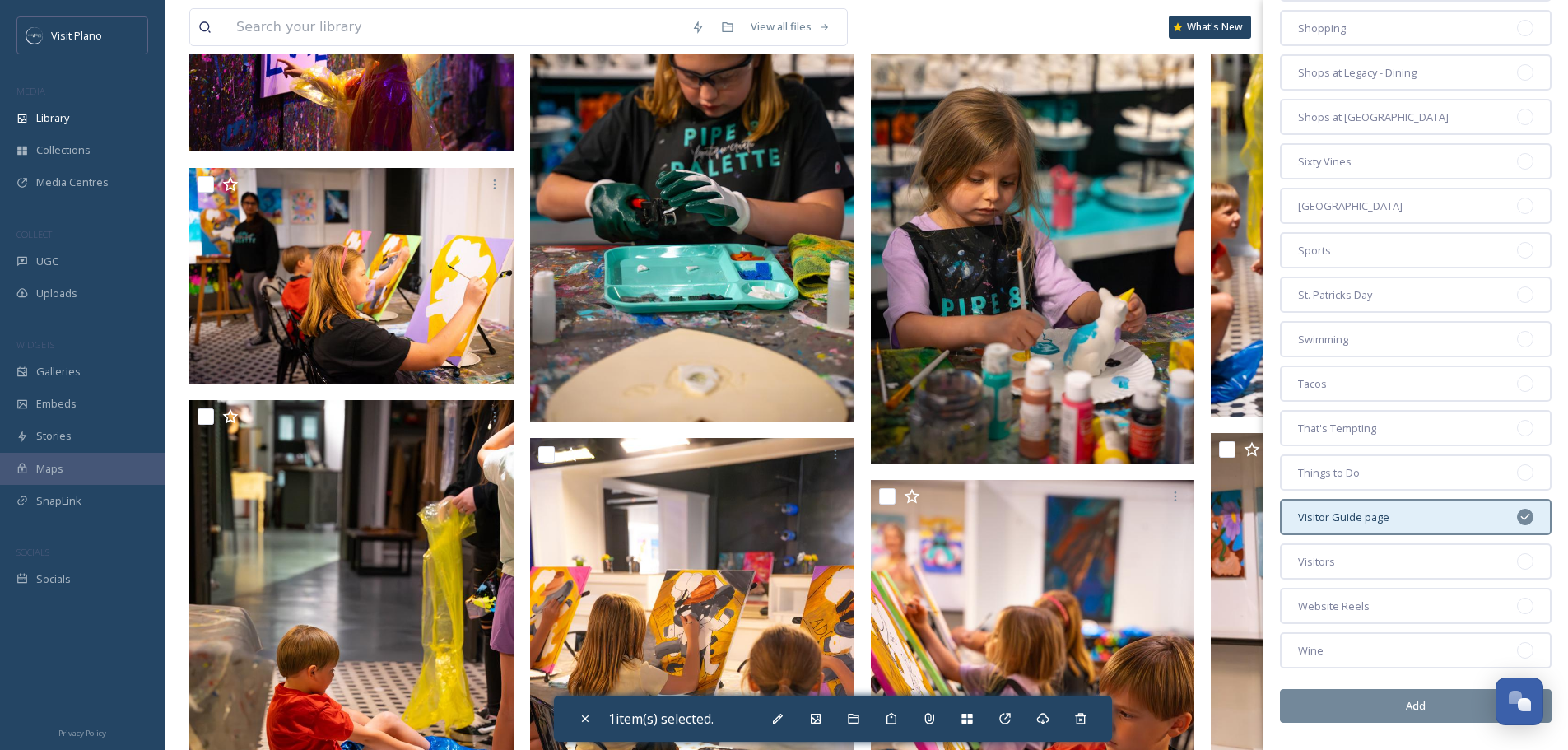
click at [1408, 709] on button "Add" at bounding box center [1416, 706] width 272 height 34
checkbox input "false"
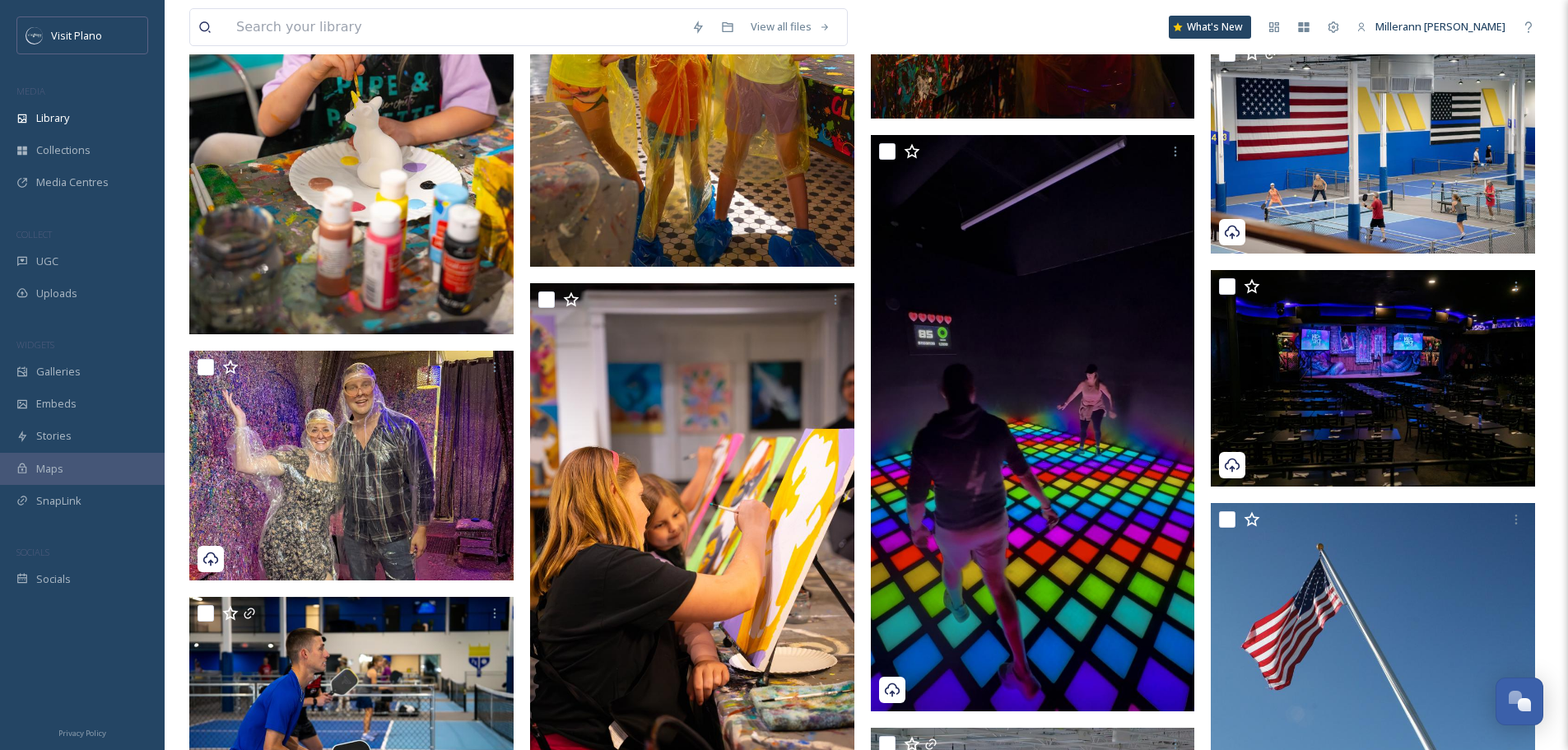
scroll to position [4034, 0]
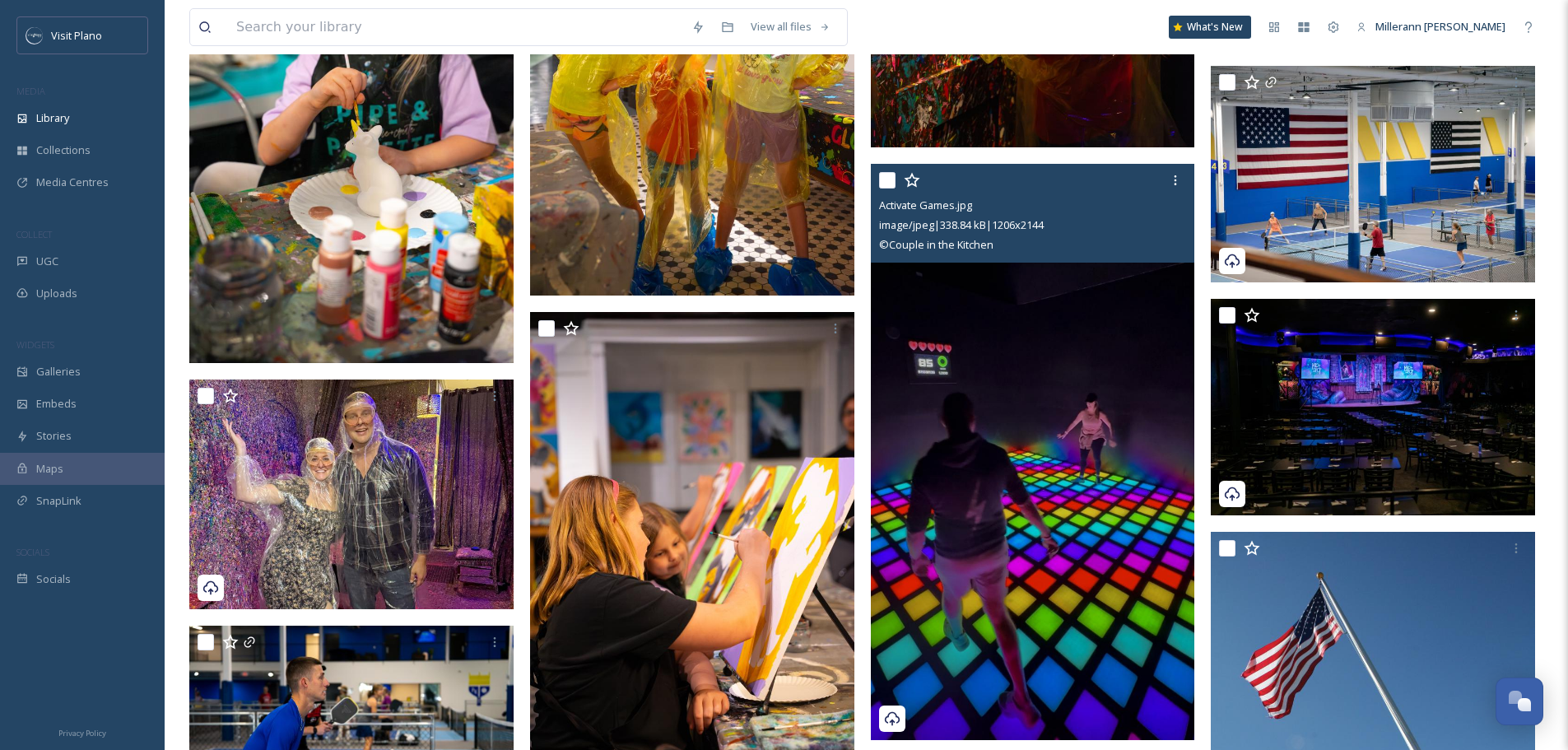
click at [890, 178] on input "checkbox" at bounding box center [887, 180] width 16 height 16
checkbox input "true"
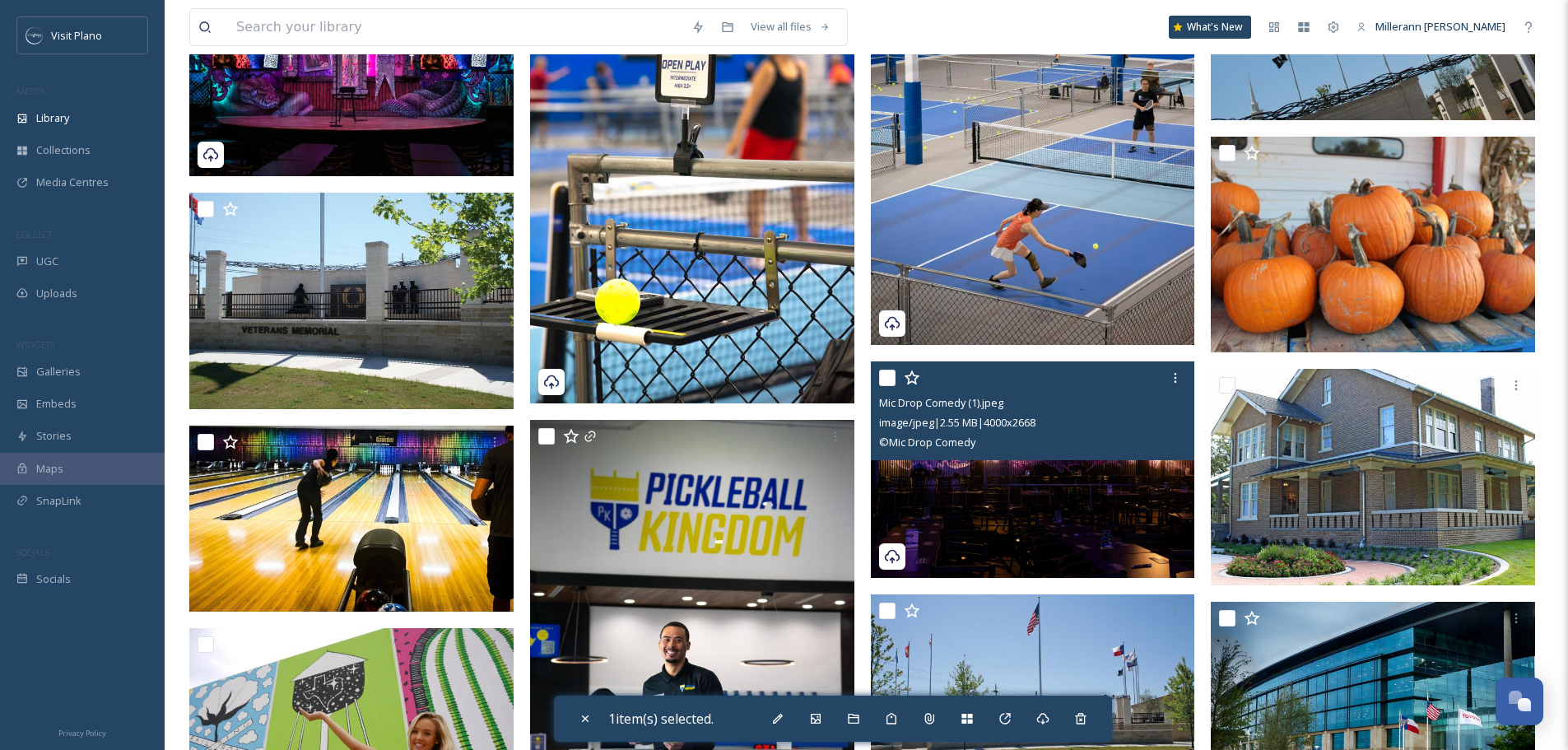
scroll to position [4940, 0]
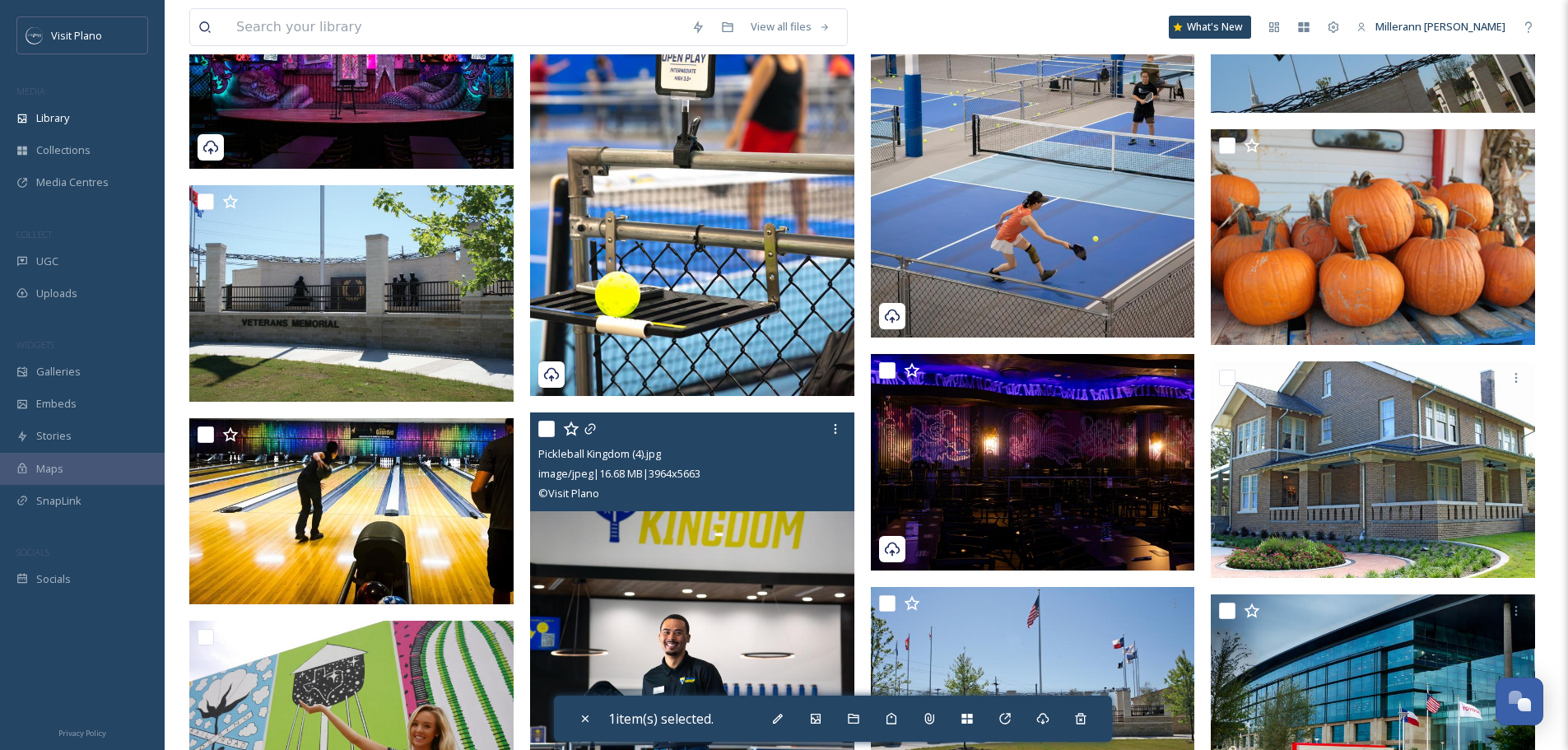
click at [549, 430] on input "checkbox" at bounding box center [546, 428] width 16 height 16
checkbox input "true"
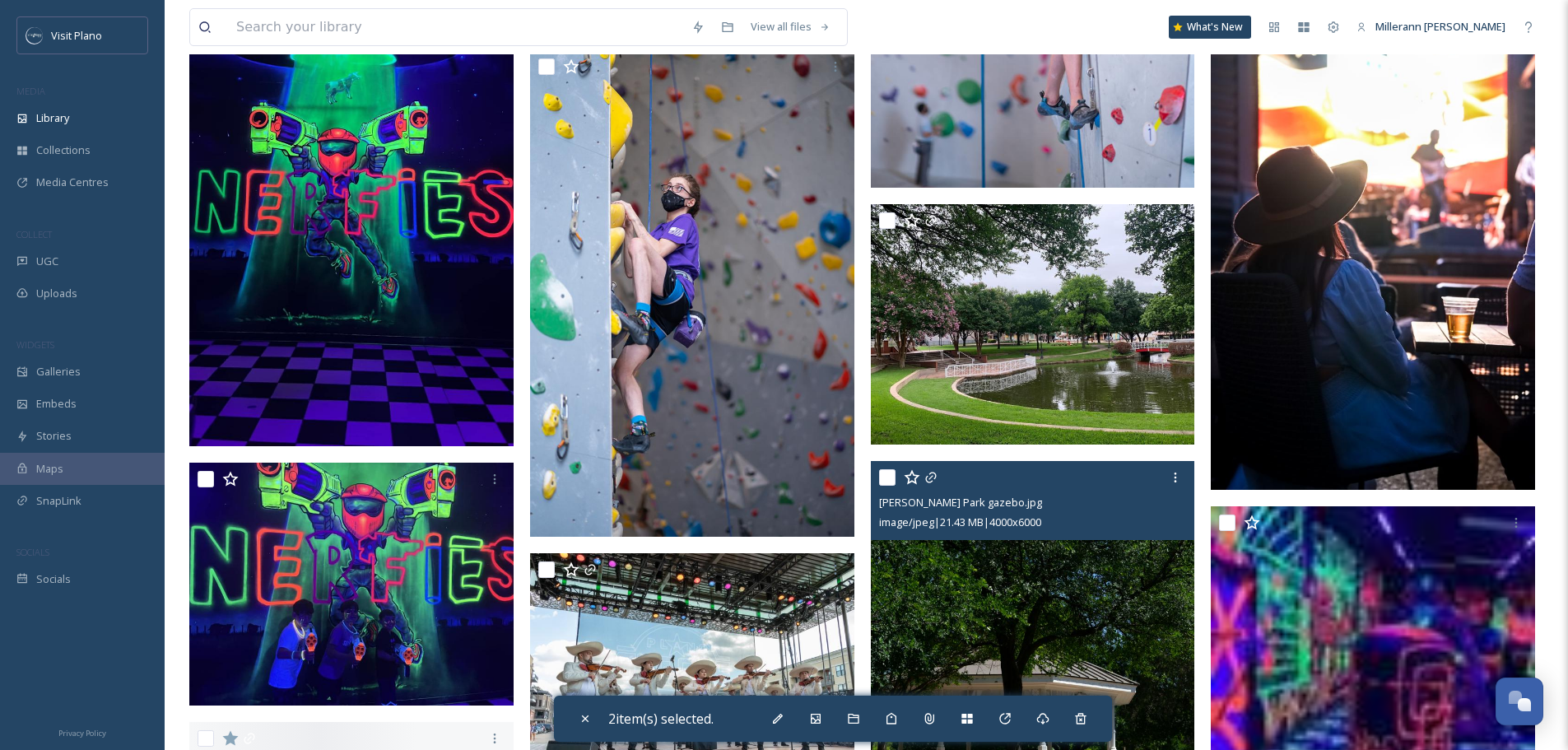
scroll to position [8150, 0]
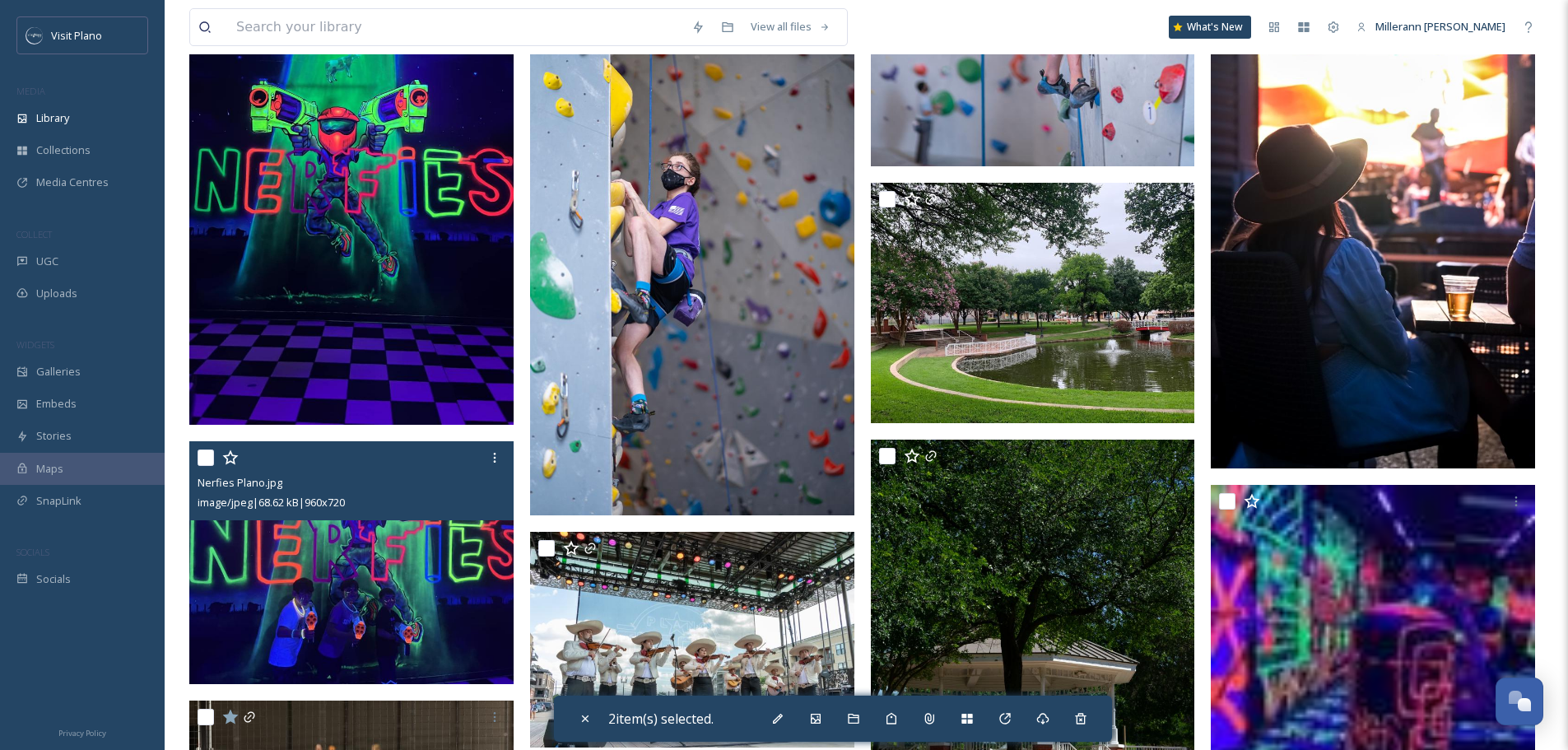
click at [202, 458] on input "checkbox" at bounding box center [205, 457] width 16 height 16
checkbox input "true"
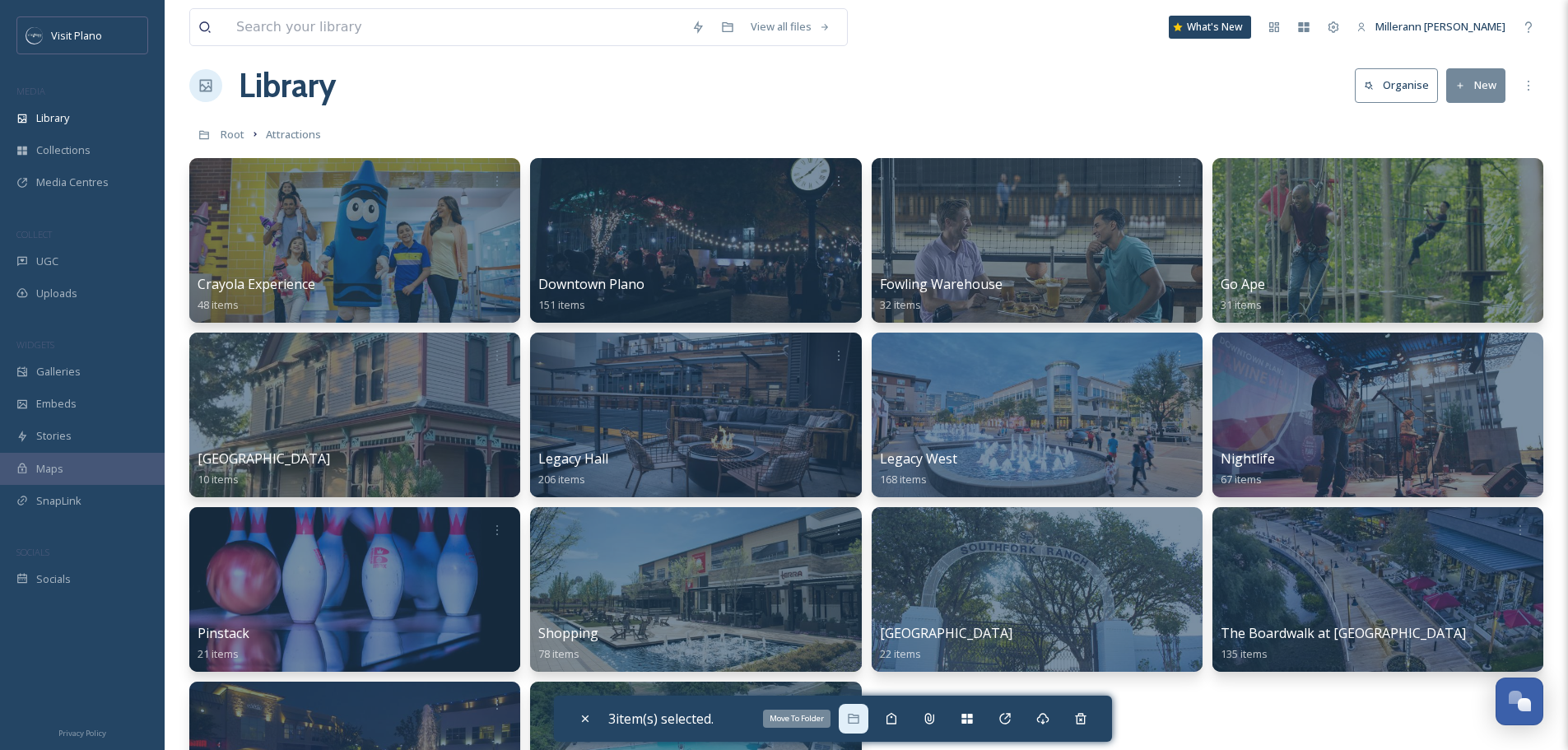
scroll to position [0, 0]
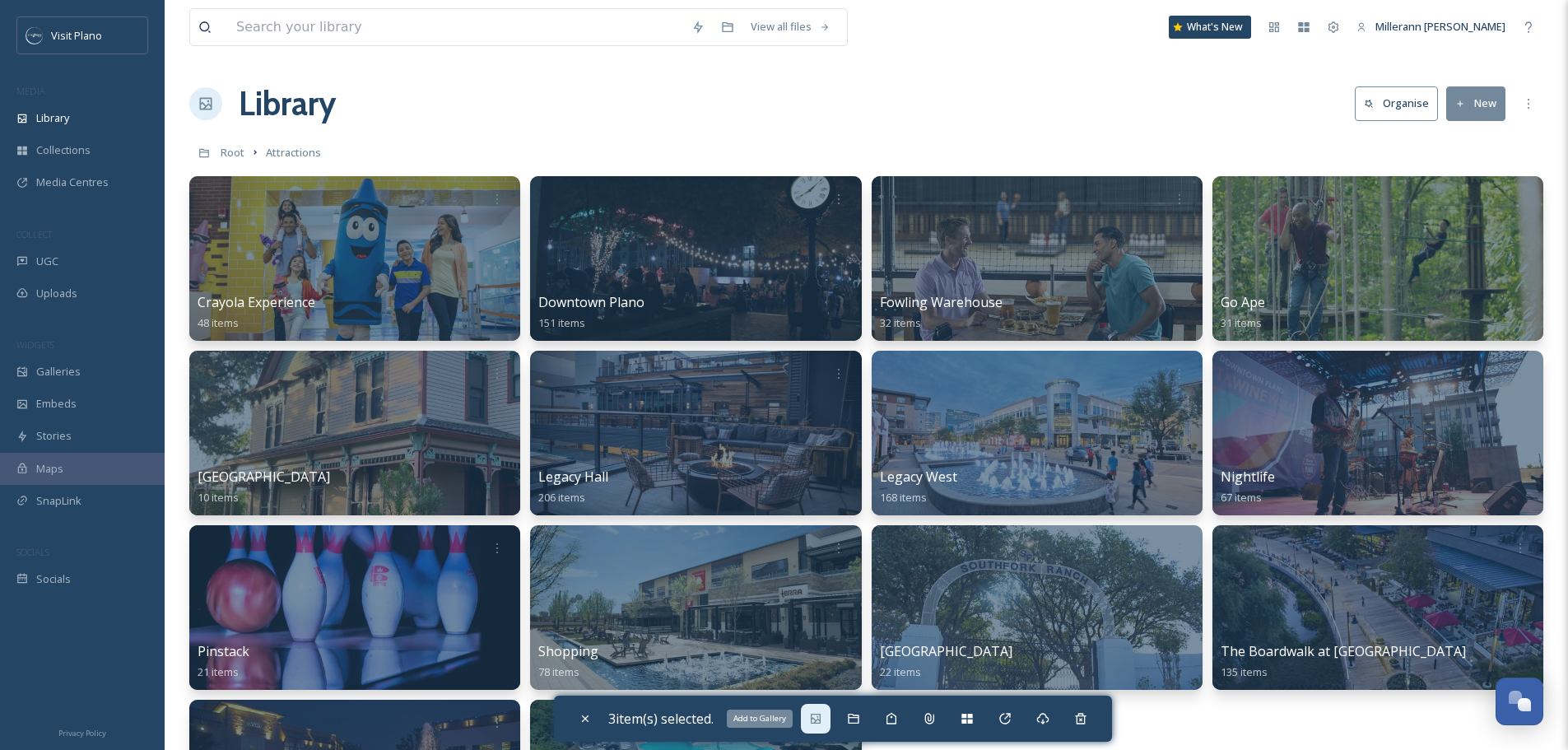
click at [827, 722] on div "Add to Gallery" at bounding box center [815, 719] width 30 height 30
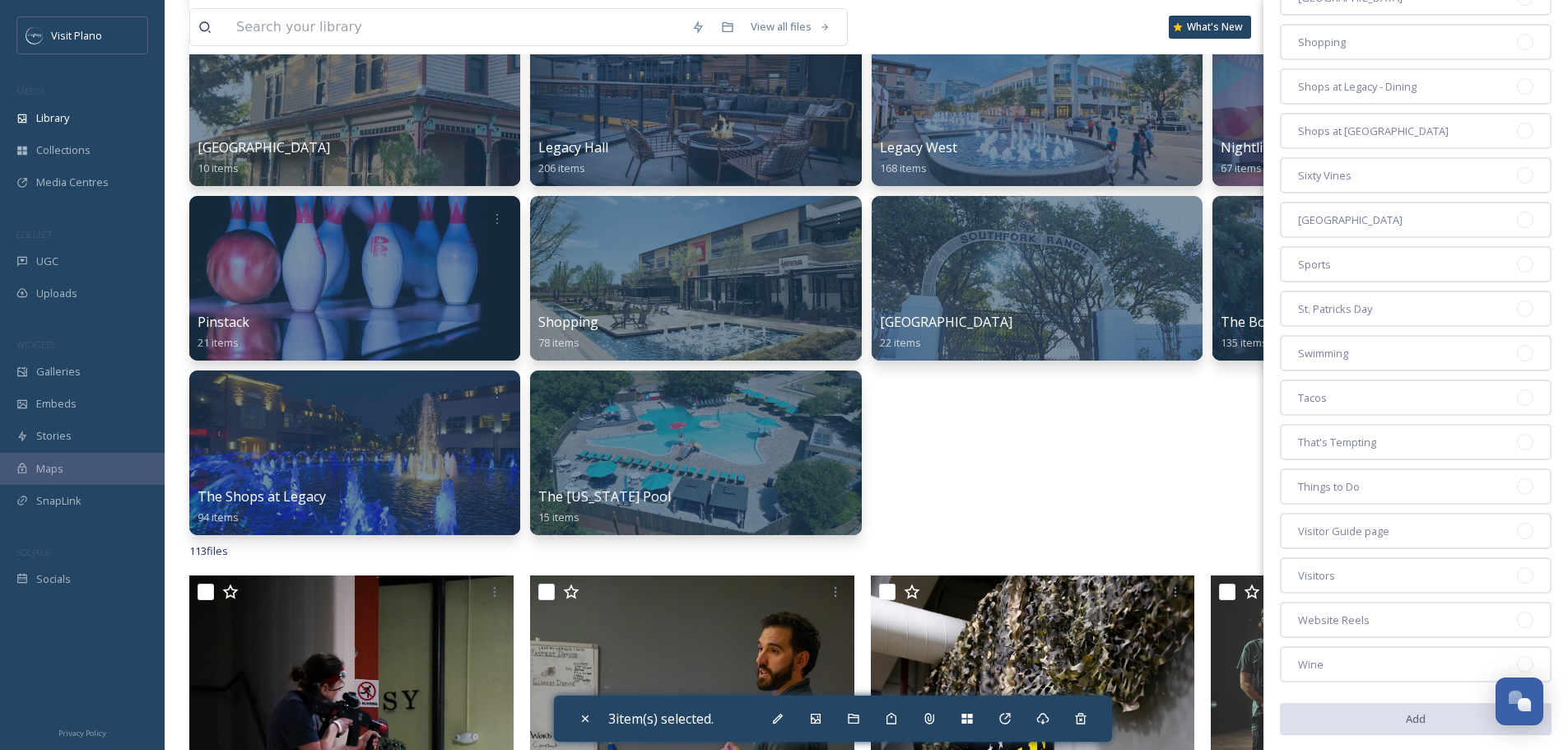
scroll to position [2311, 0]
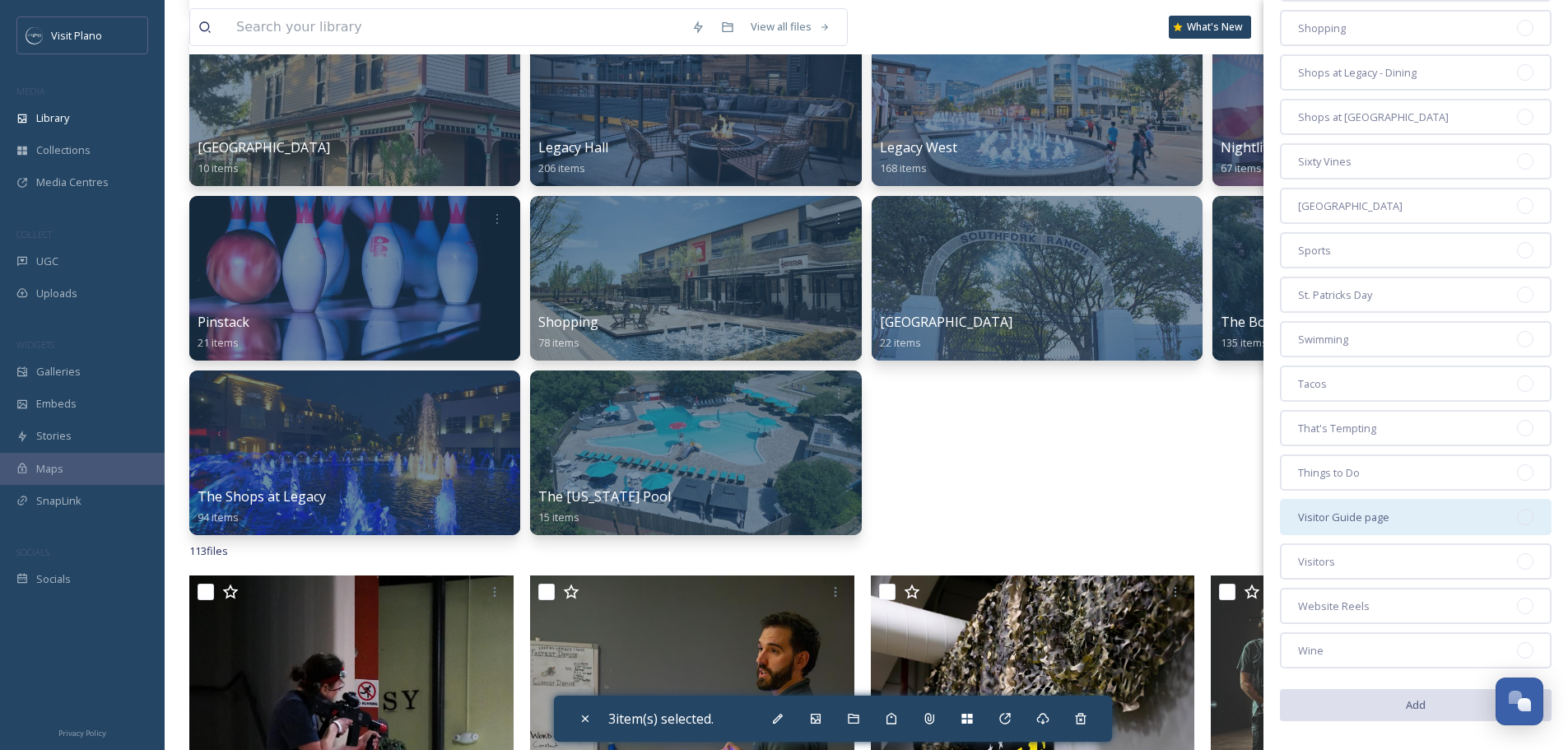
click at [1416, 521] on div "Visitor Guide page" at bounding box center [1416, 517] width 272 height 37
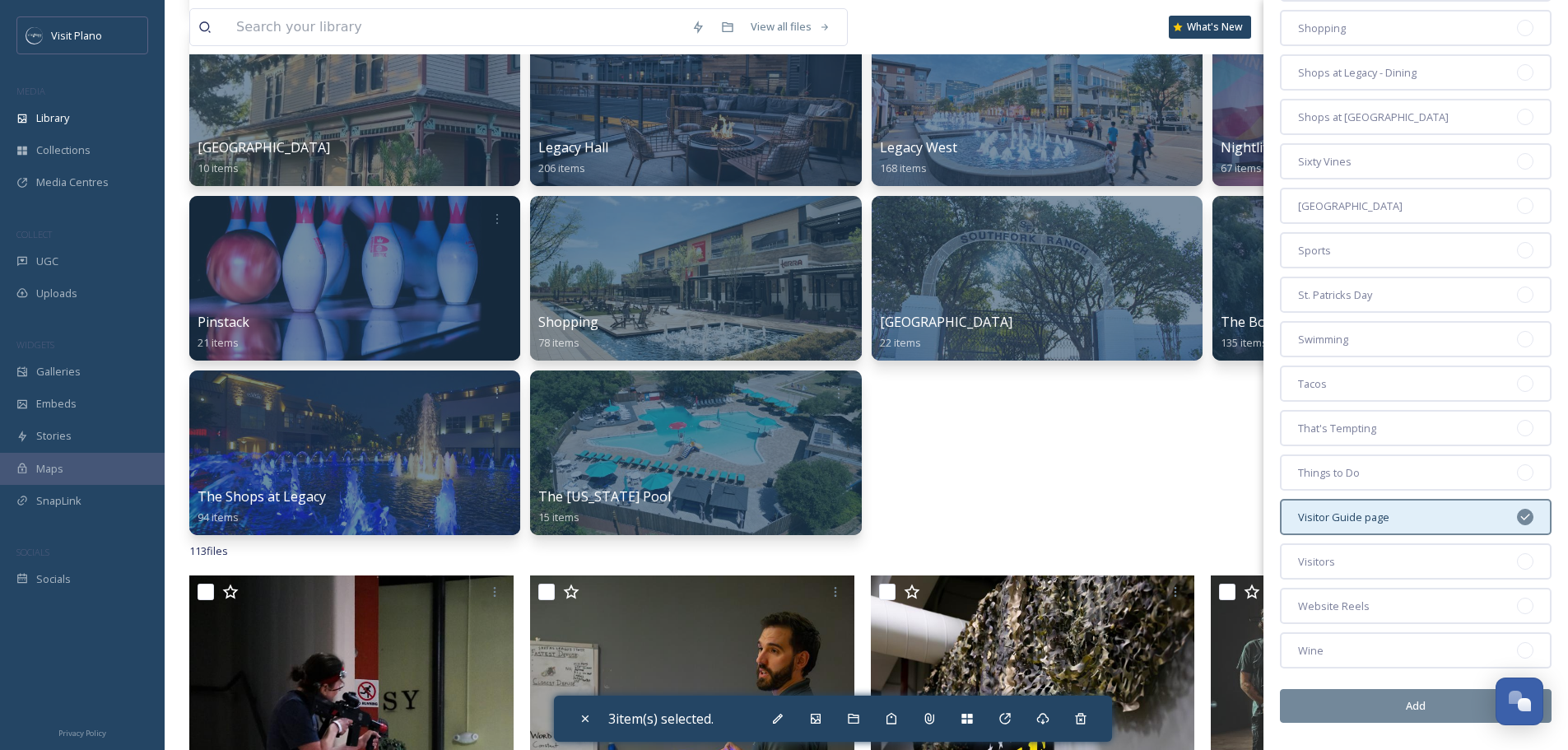
click at [1419, 704] on button "Add" at bounding box center [1416, 706] width 272 height 34
checkbox input "false"
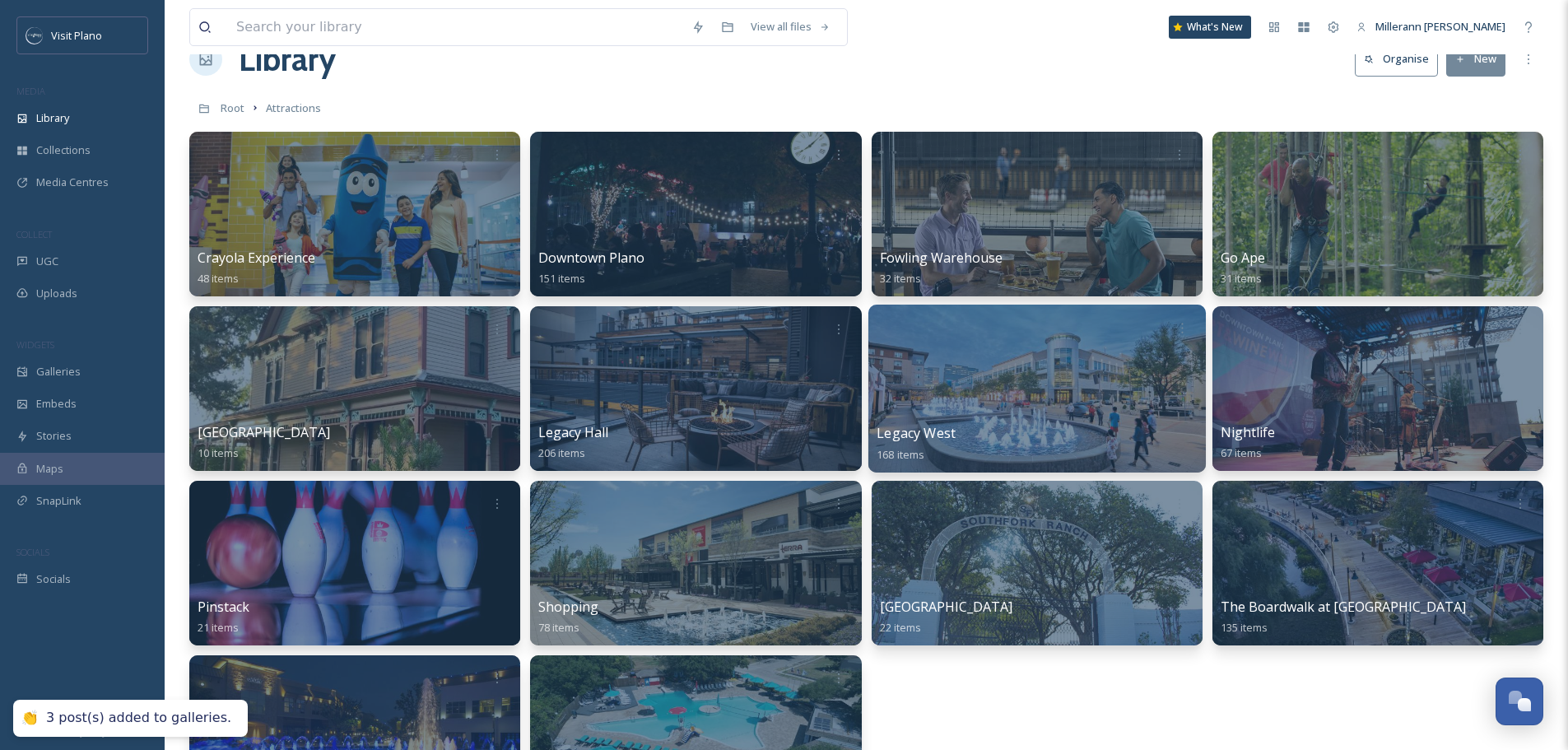
scroll to position [0, 0]
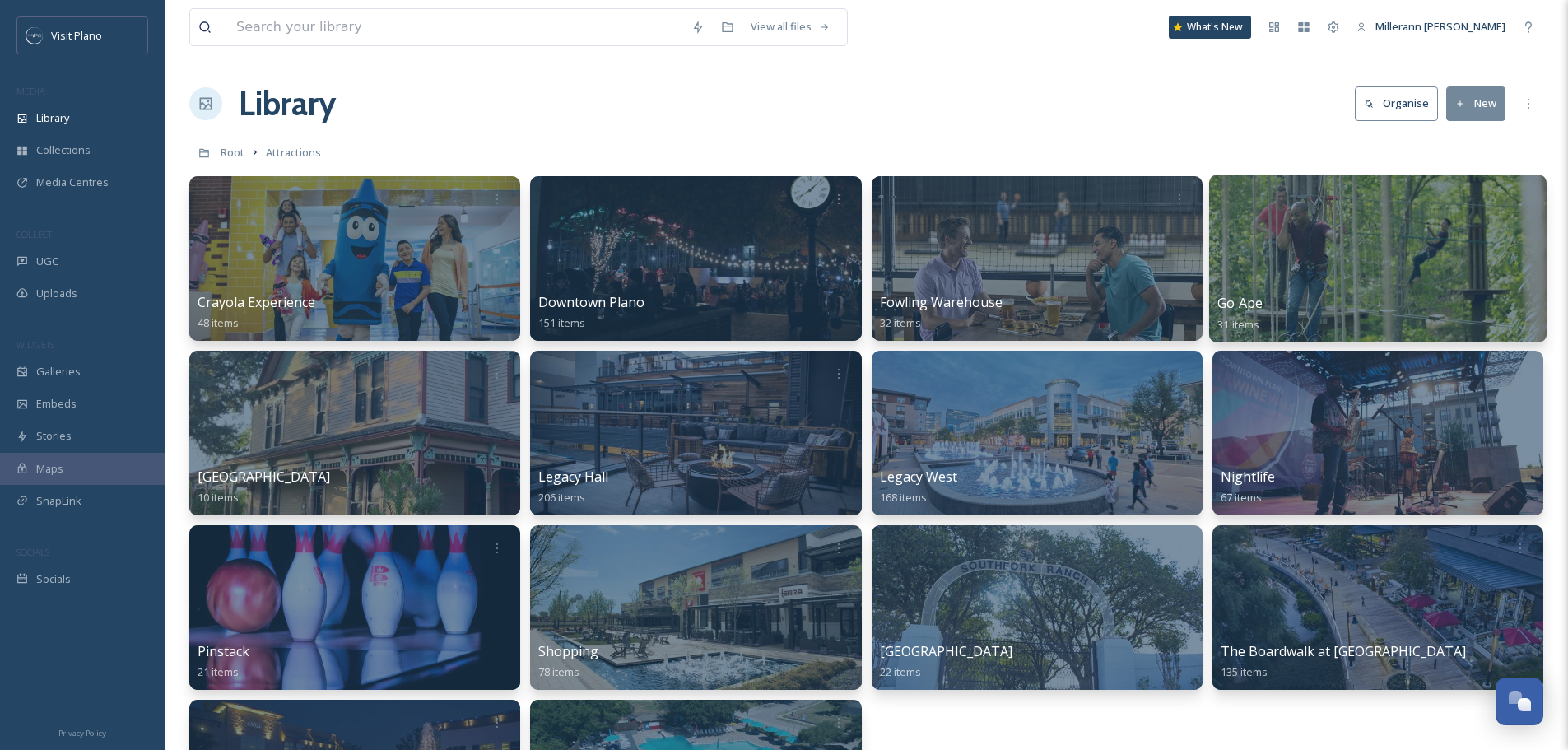
click at [1239, 298] on span "Go Ape" at bounding box center [1239, 302] width 45 height 18
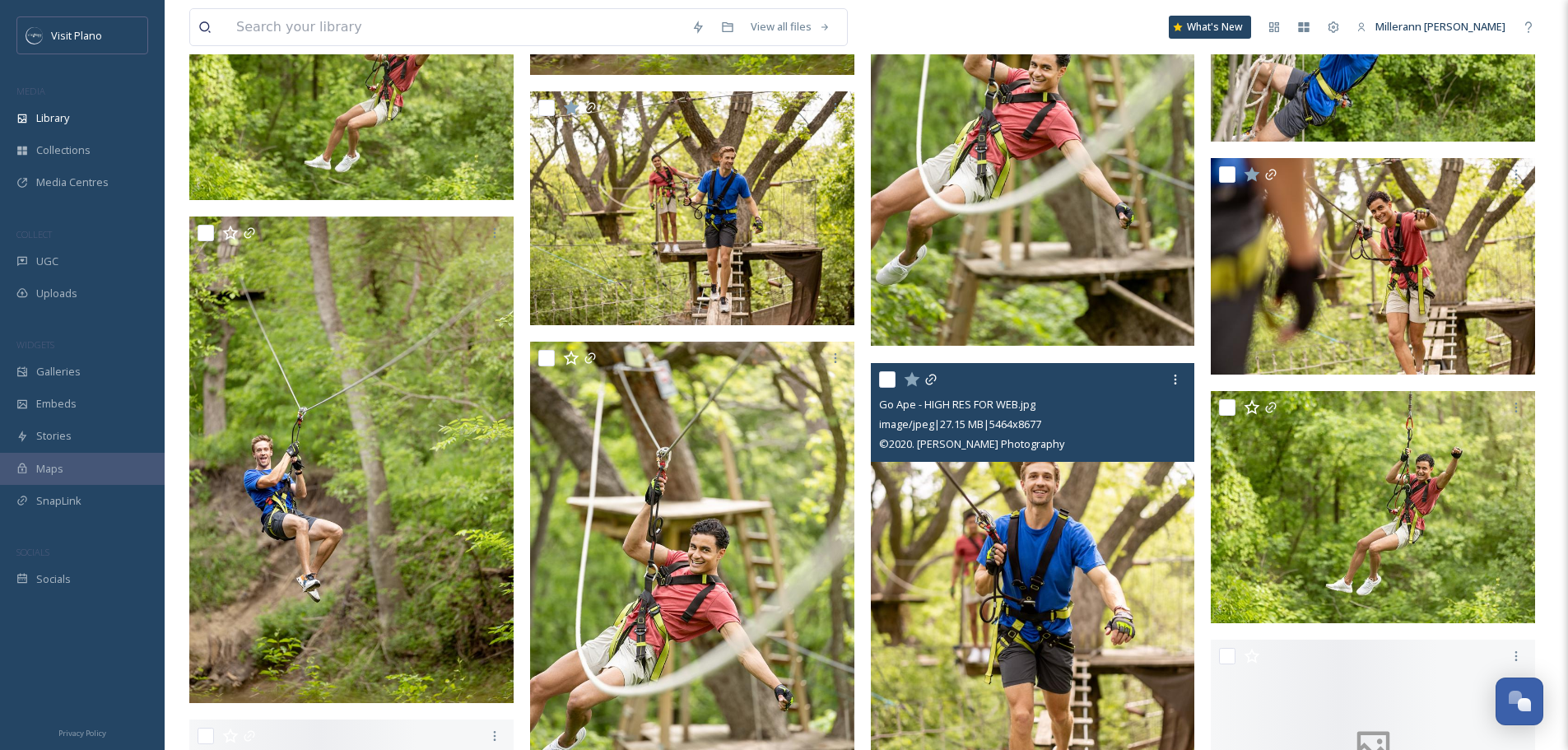
scroll to position [1564, 0]
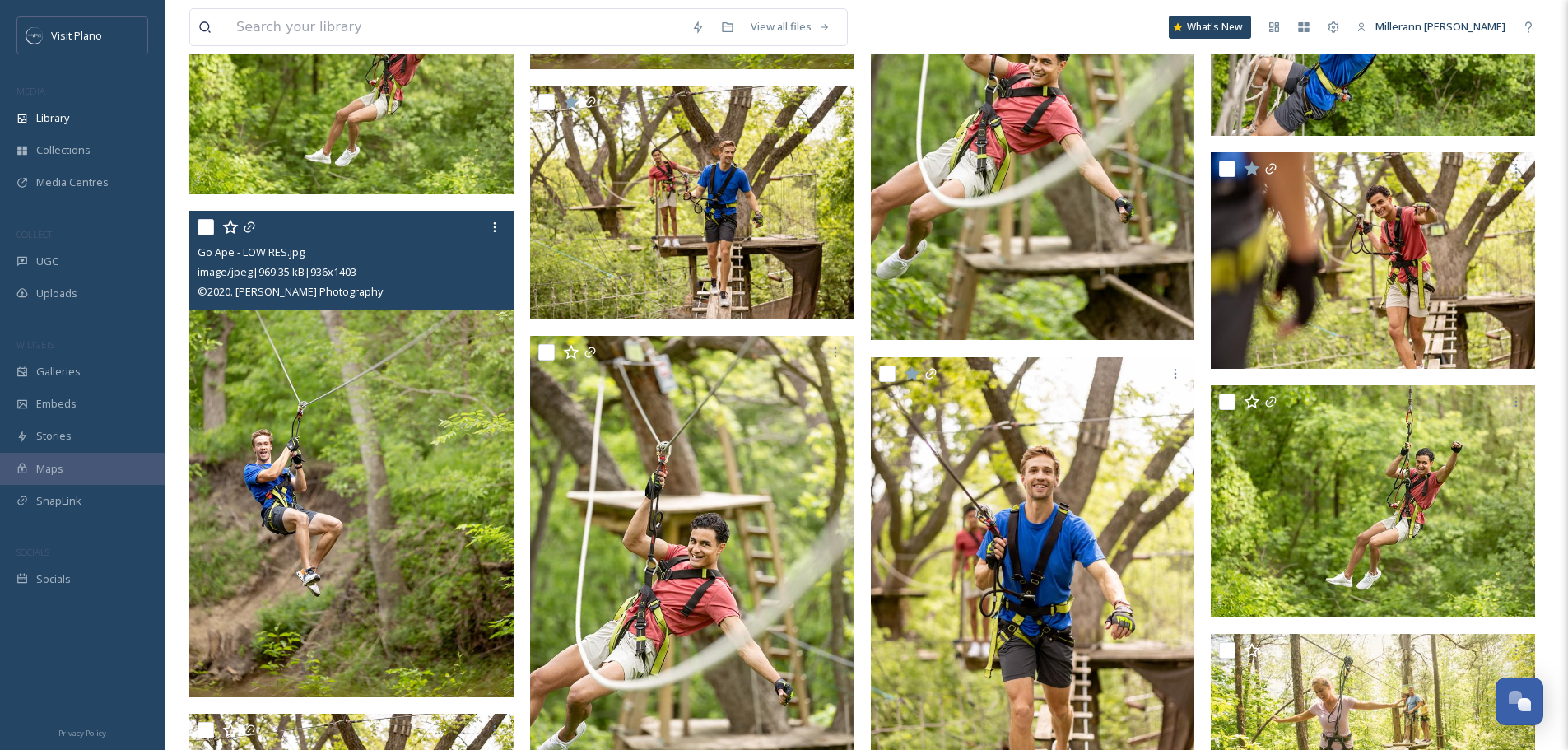
click at [203, 231] on input "checkbox" at bounding box center [205, 226] width 16 height 16
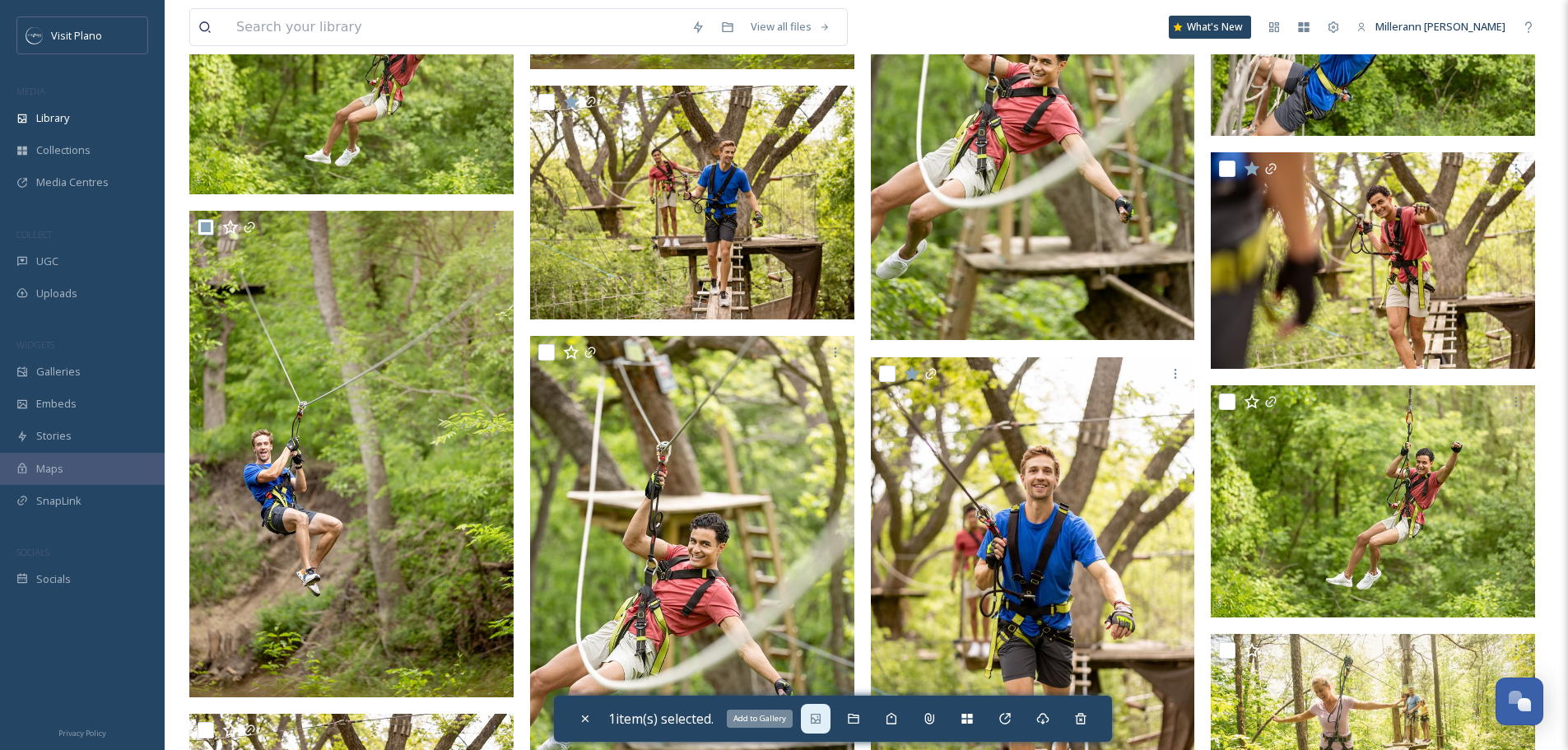
click at [821, 720] on icon at bounding box center [816, 719] width 10 height 10
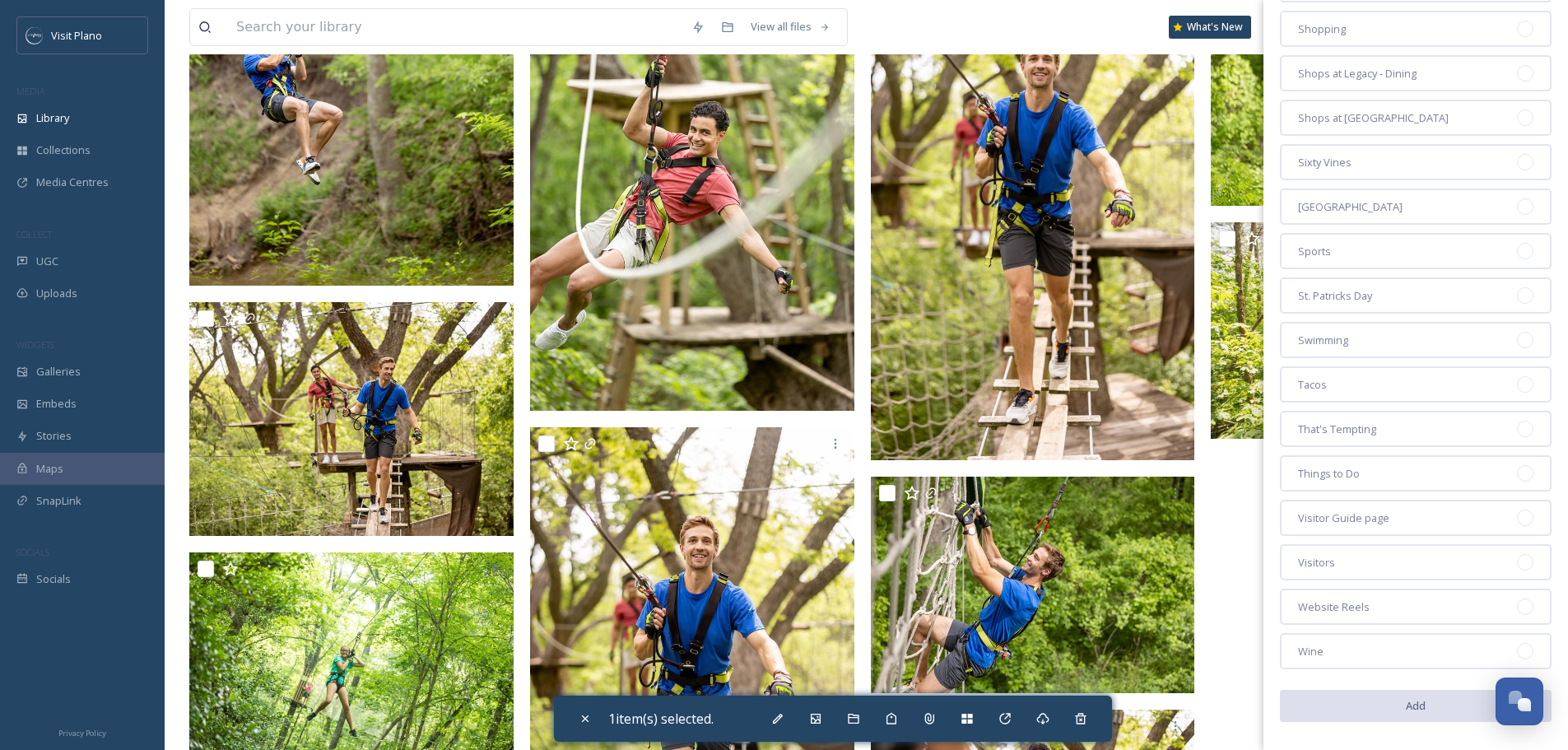
scroll to position [2311, 0]
click at [1404, 513] on div "Visitor Guide page" at bounding box center [1416, 517] width 272 height 37
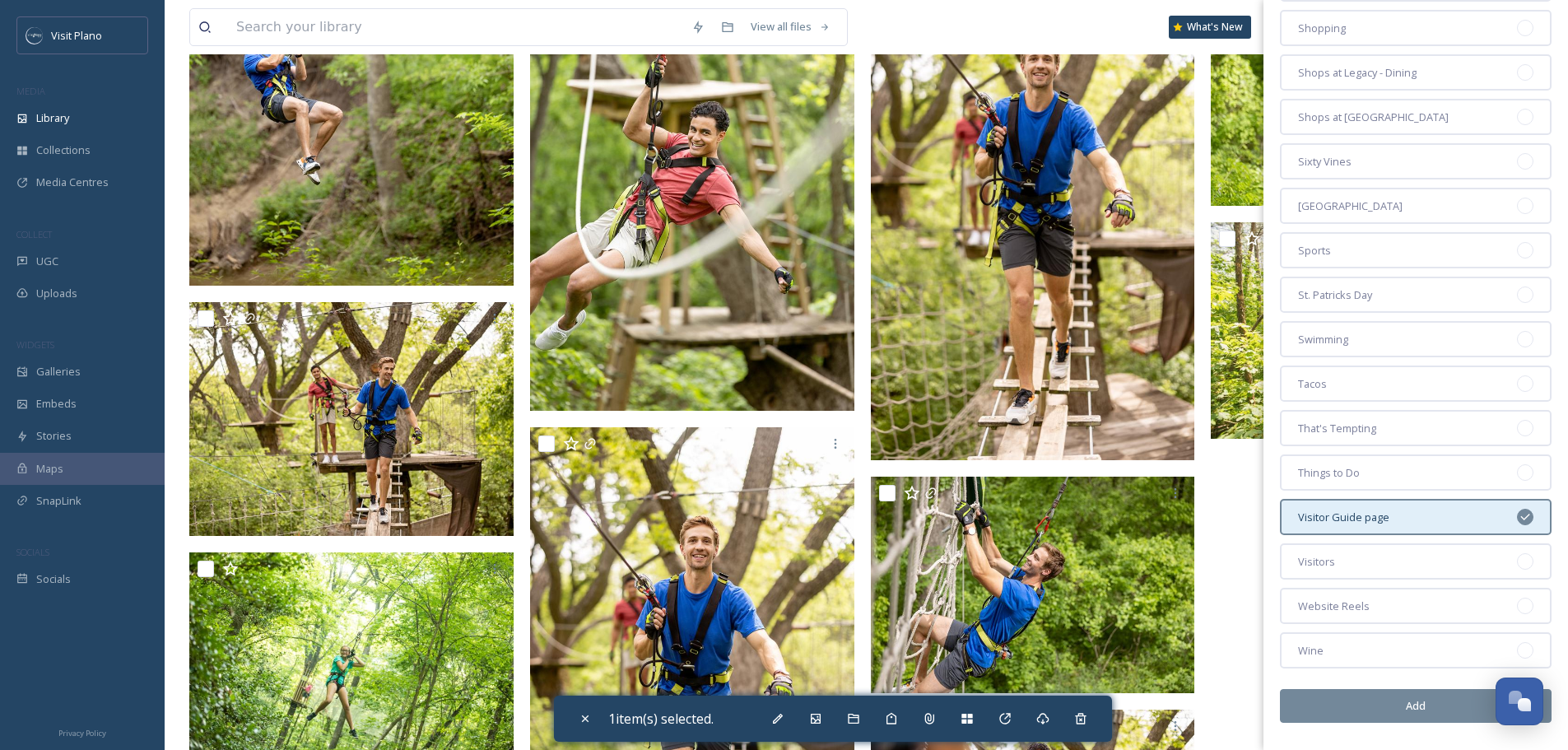
click at [1424, 700] on button "Add" at bounding box center [1416, 706] width 272 height 34
checkbox input "false"
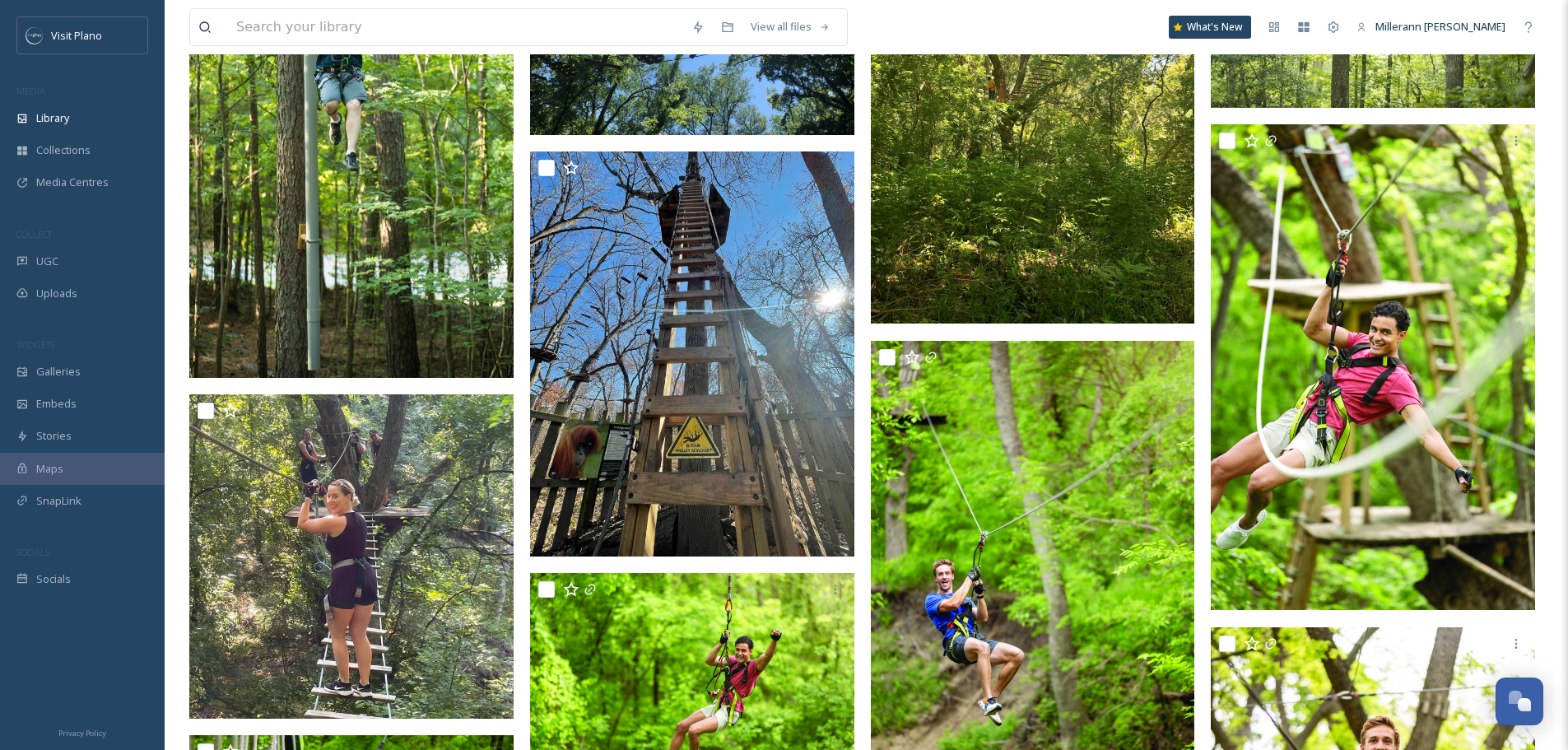
scroll to position [0, 0]
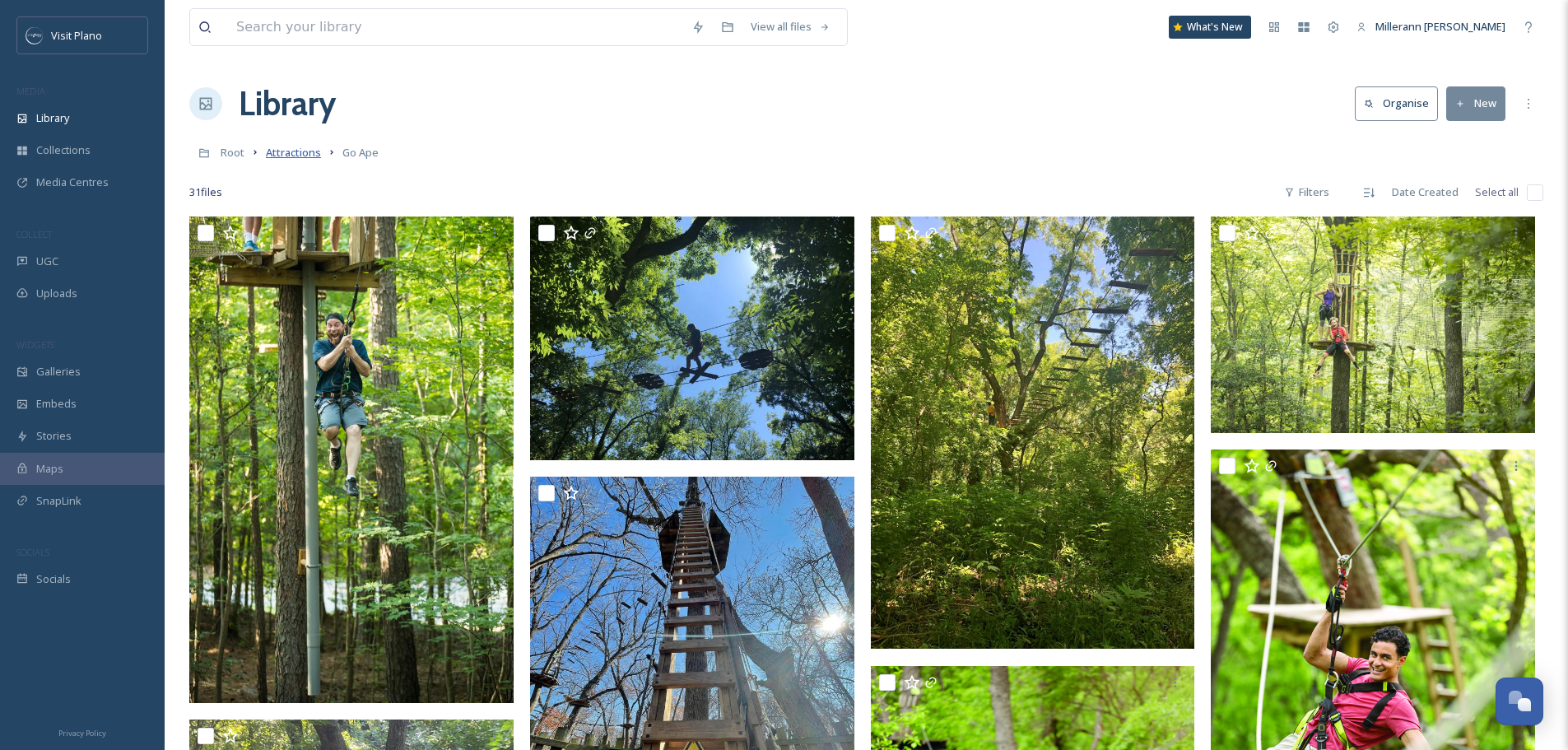
click at [288, 157] on span "Attractions" at bounding box center [293, 152] width 55 height 14
